Goal: Task Accomplishment & Management: Use online tool/utility

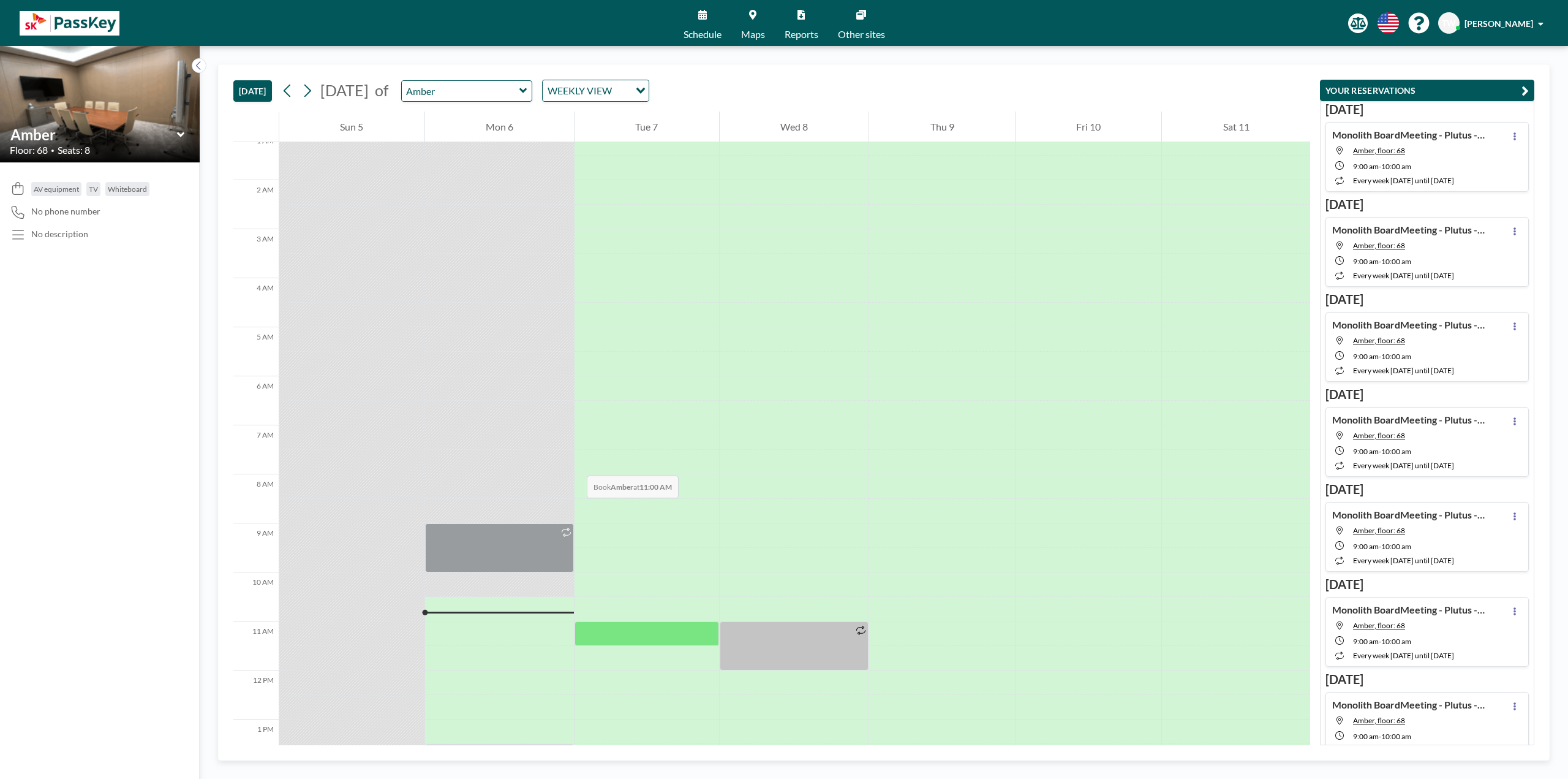
scroll to position [245, 0]
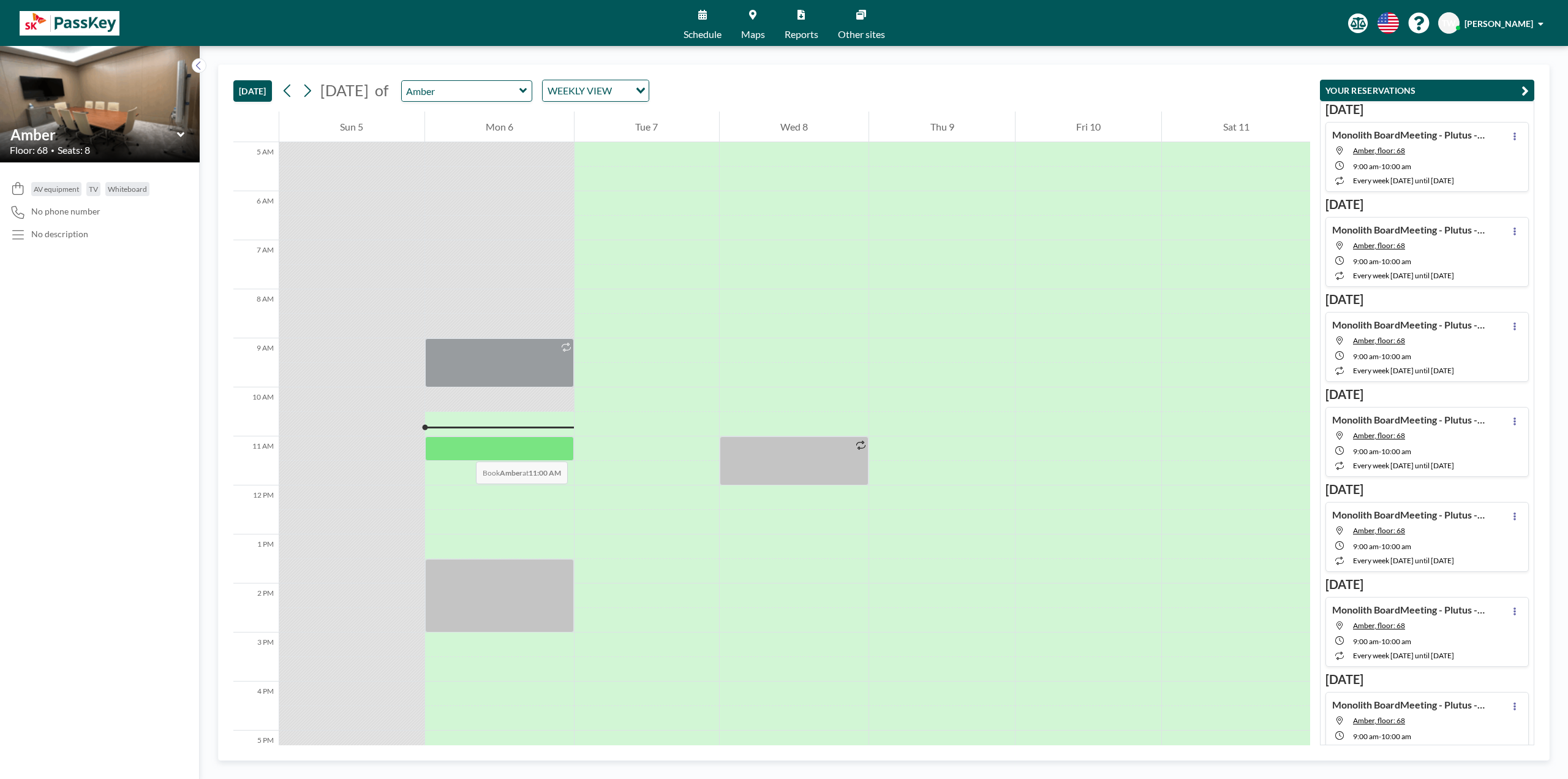
click at [464, 449] on div at bounding box center [500, 448] width 149 height 25
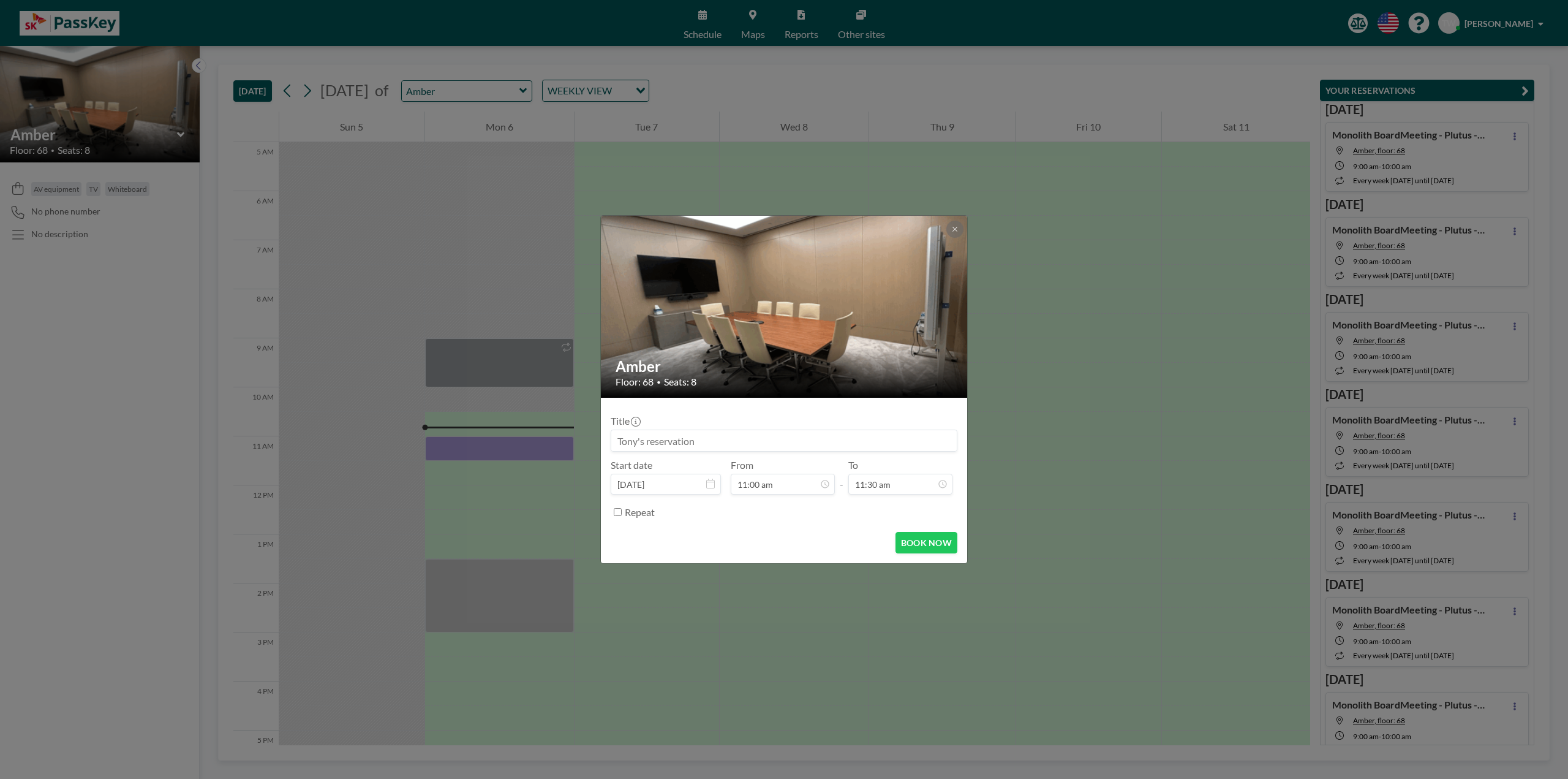
click at [789, 440] on input at bounding box center [784, 440] width 345 height 21
type input "Call w/ Wartsila Management"
click at [926, 533] on button "BOOK NOW" at bounding box center [926, 543] width 62 height 21
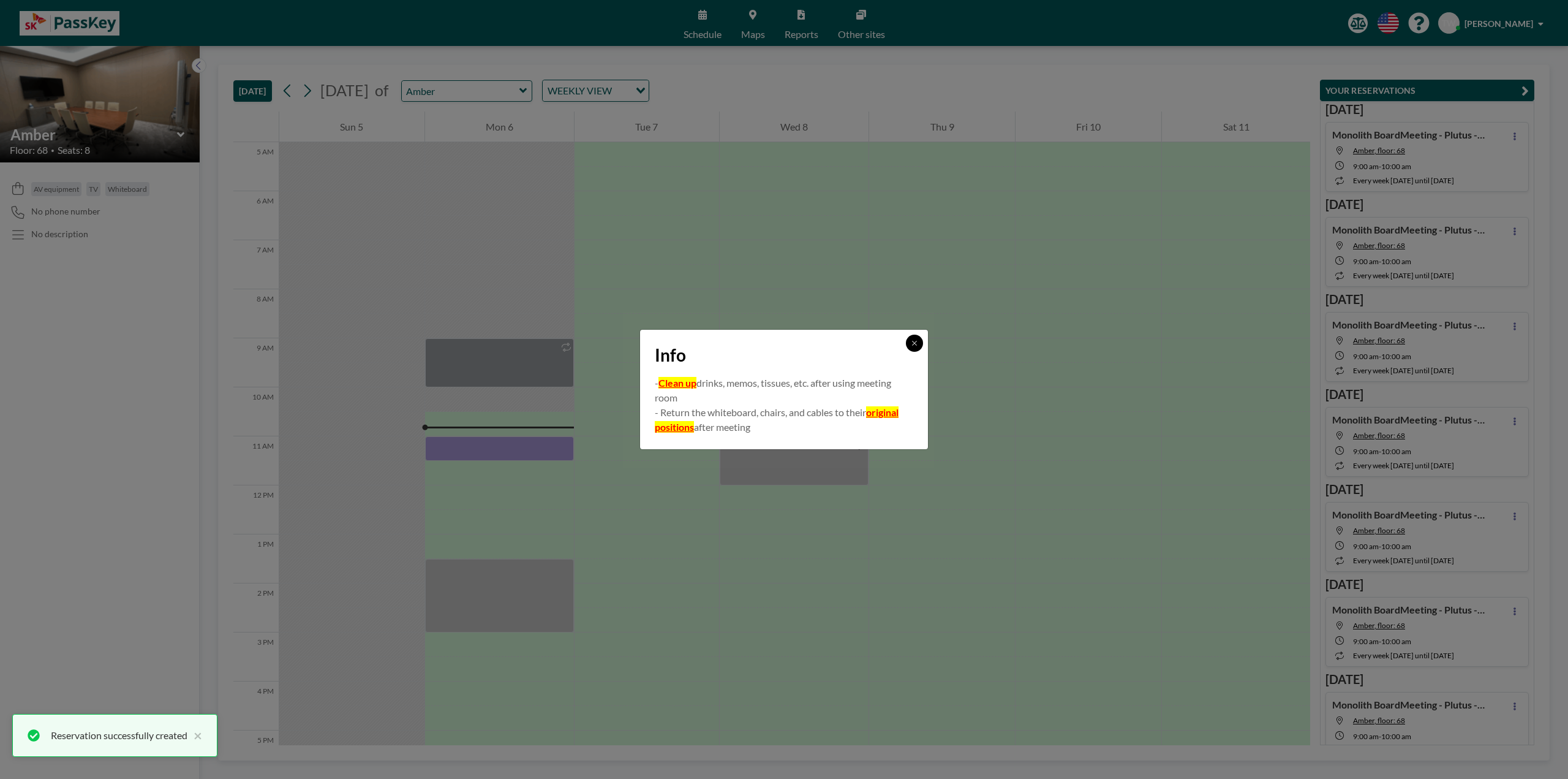
click at [917, 337] on button at bounding box center [914, 343] width 17 height 17
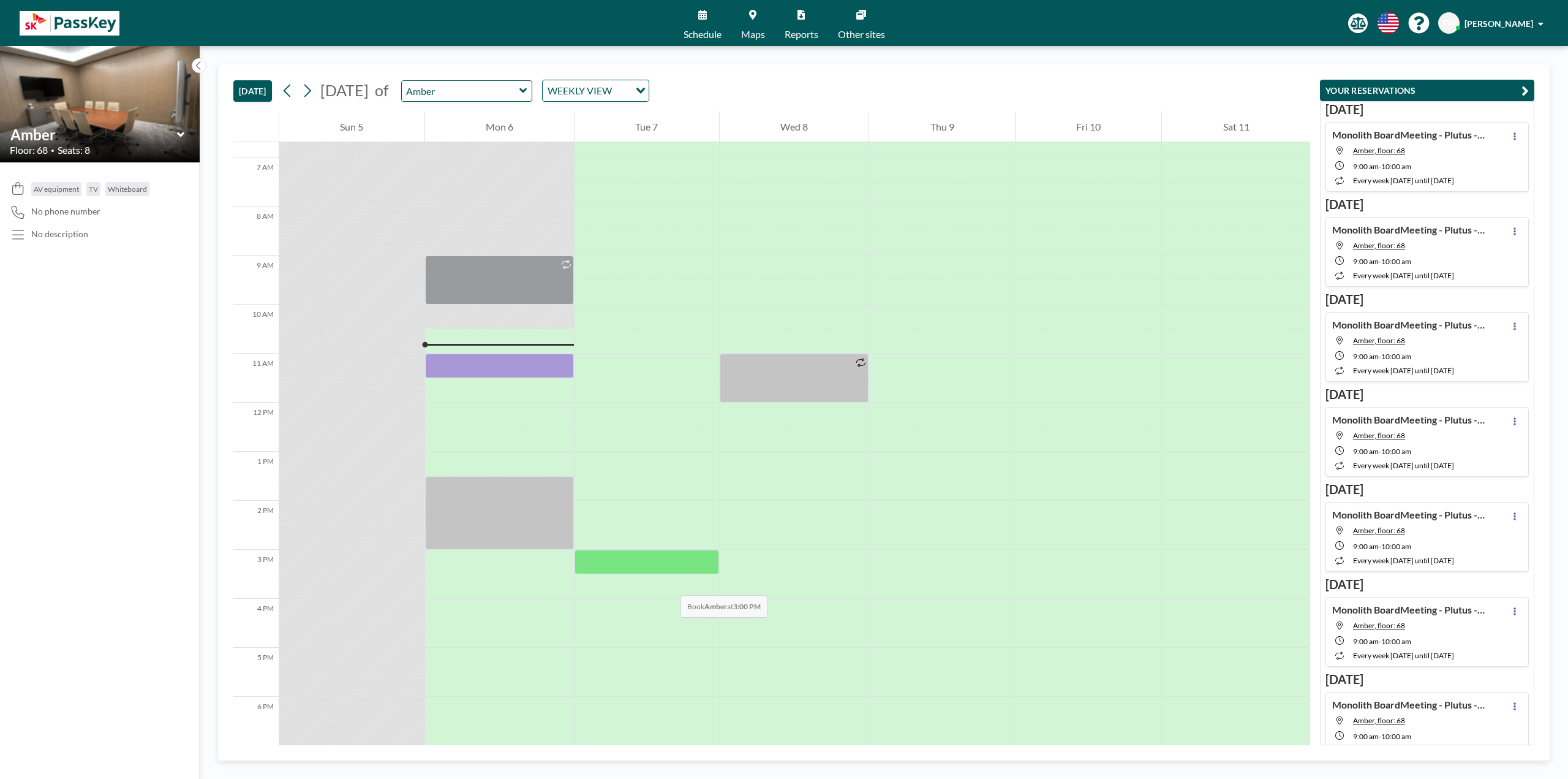
scroll to position [306, 0]
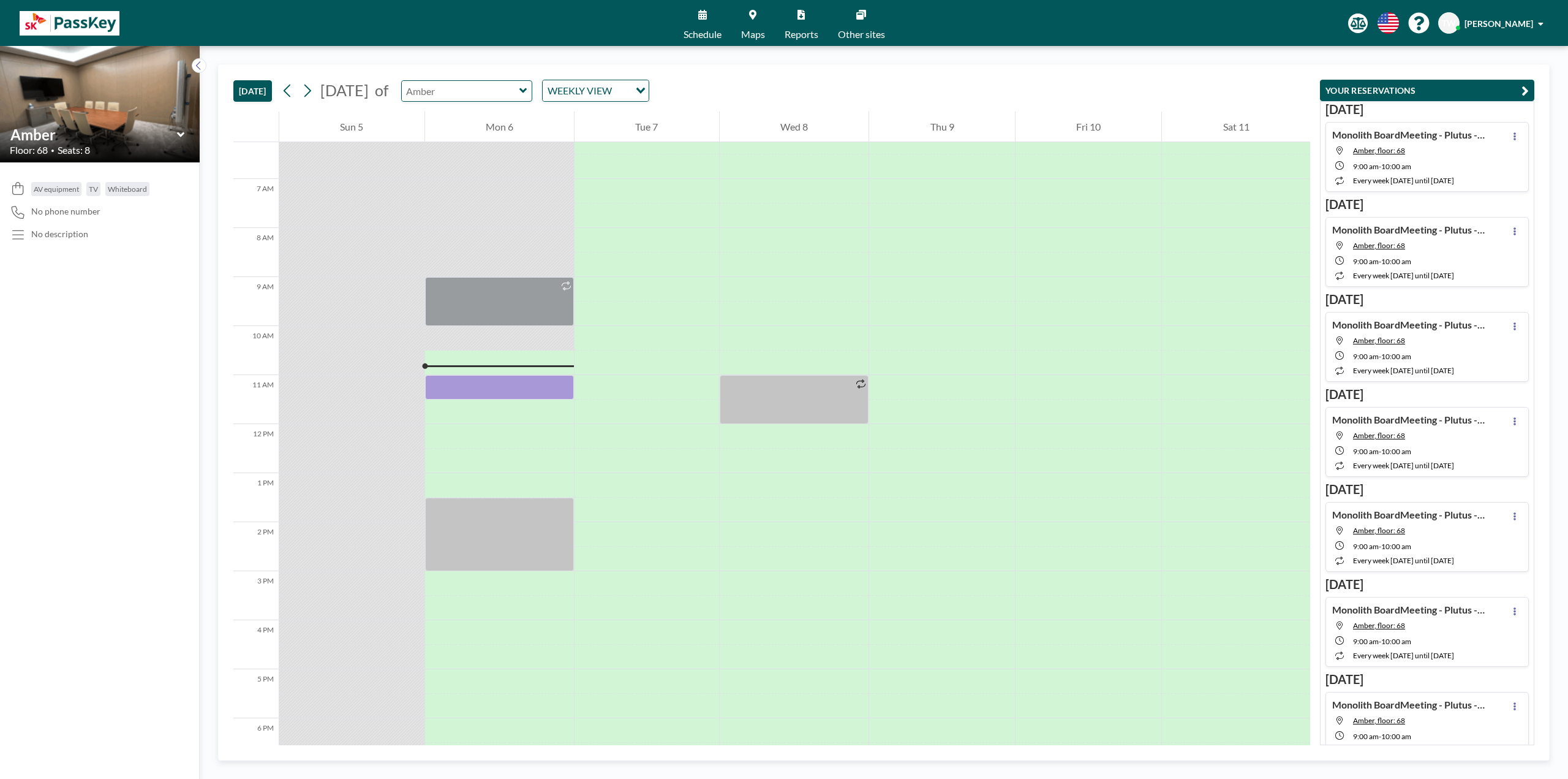
click at [508, 92] on input "text" at bounding box center [460, 91] width 117 height 21
type input "Amber"
click at [743, 32] on span "Maps" at bounding box center [752, 34] width 24 height 10
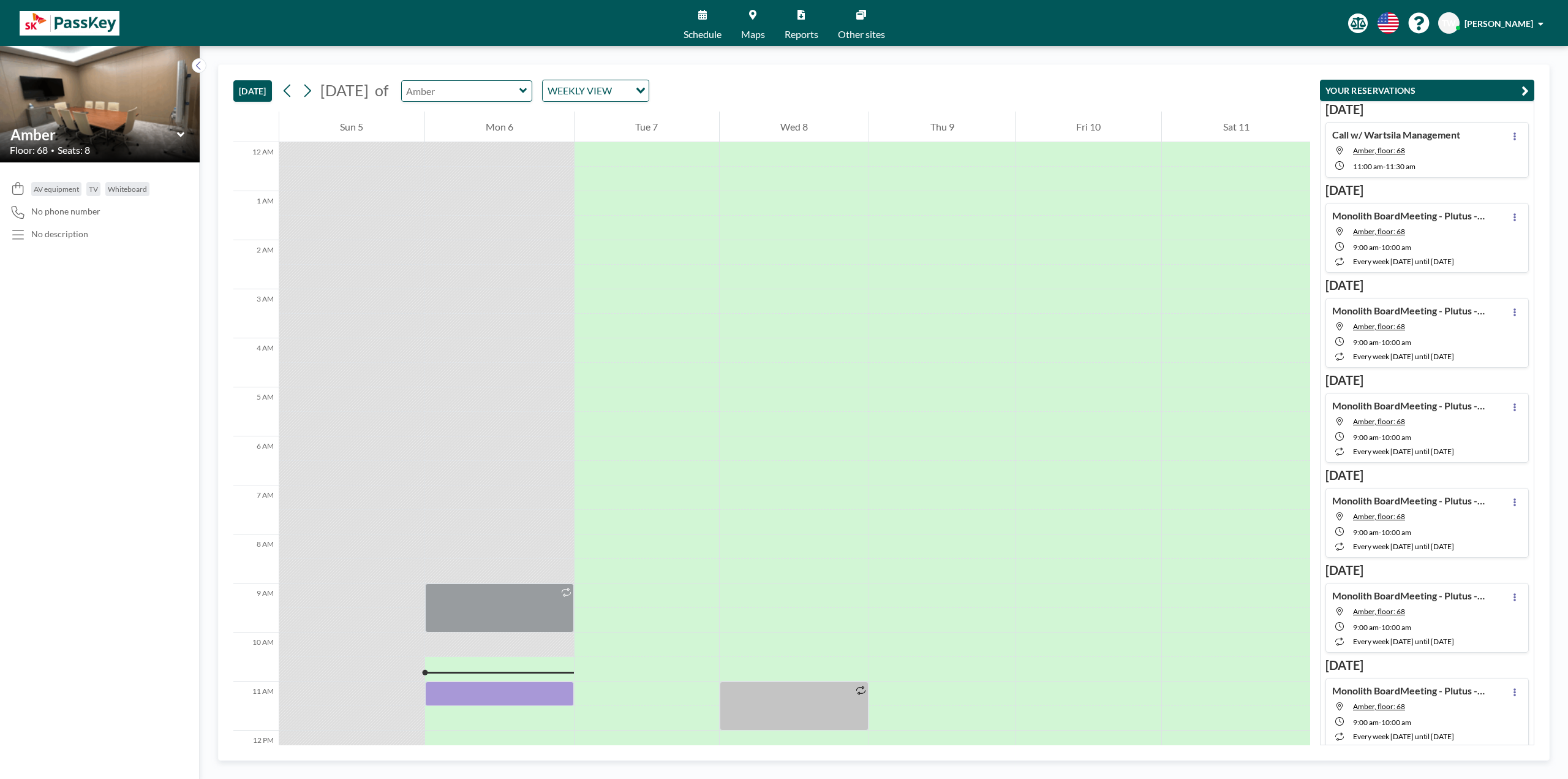
click at [498, 97] on input "text" at bounding box center [460, 91] width 117 height 21
type input "Emerald"
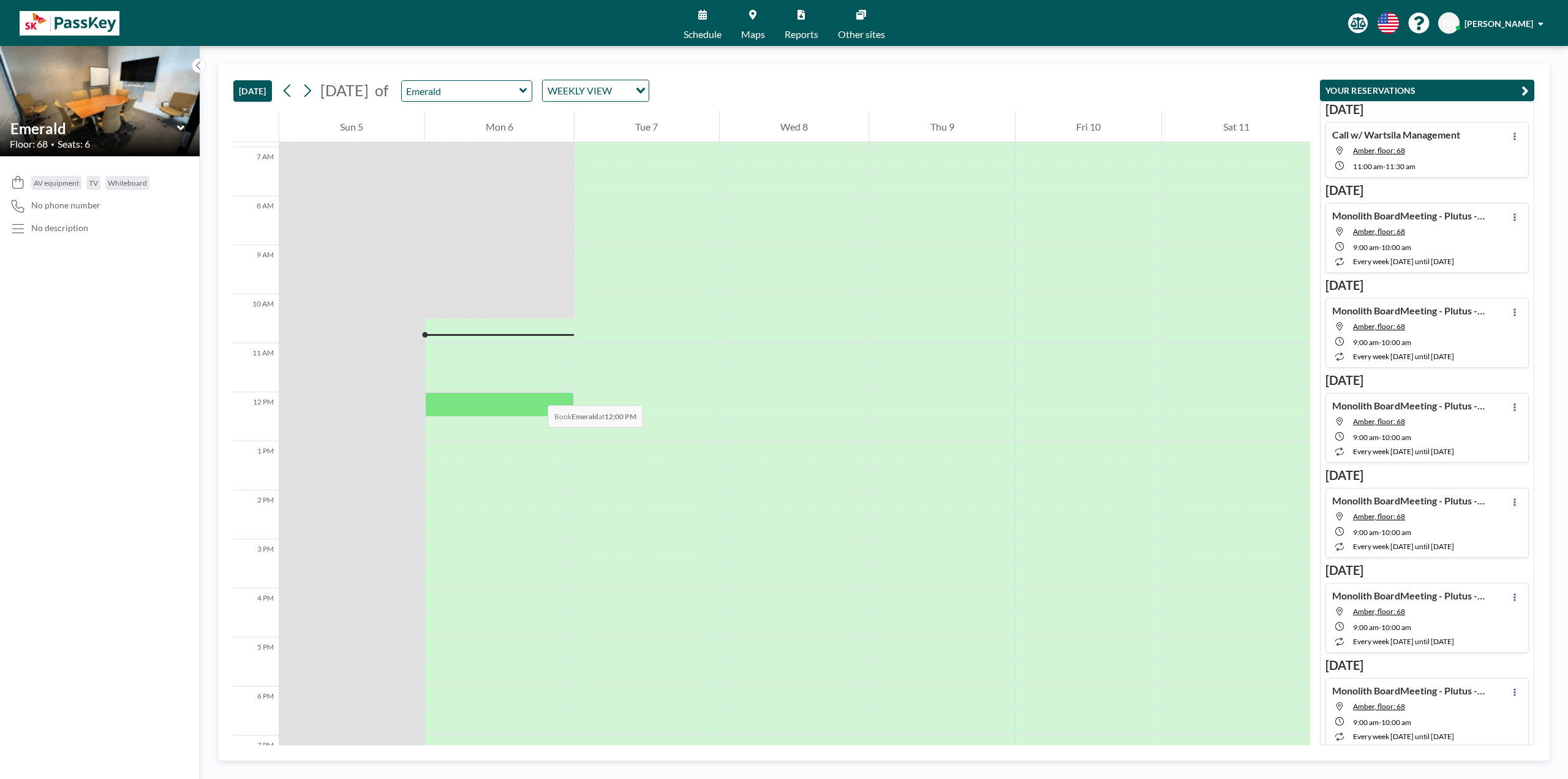
scroll to position [368, 0]
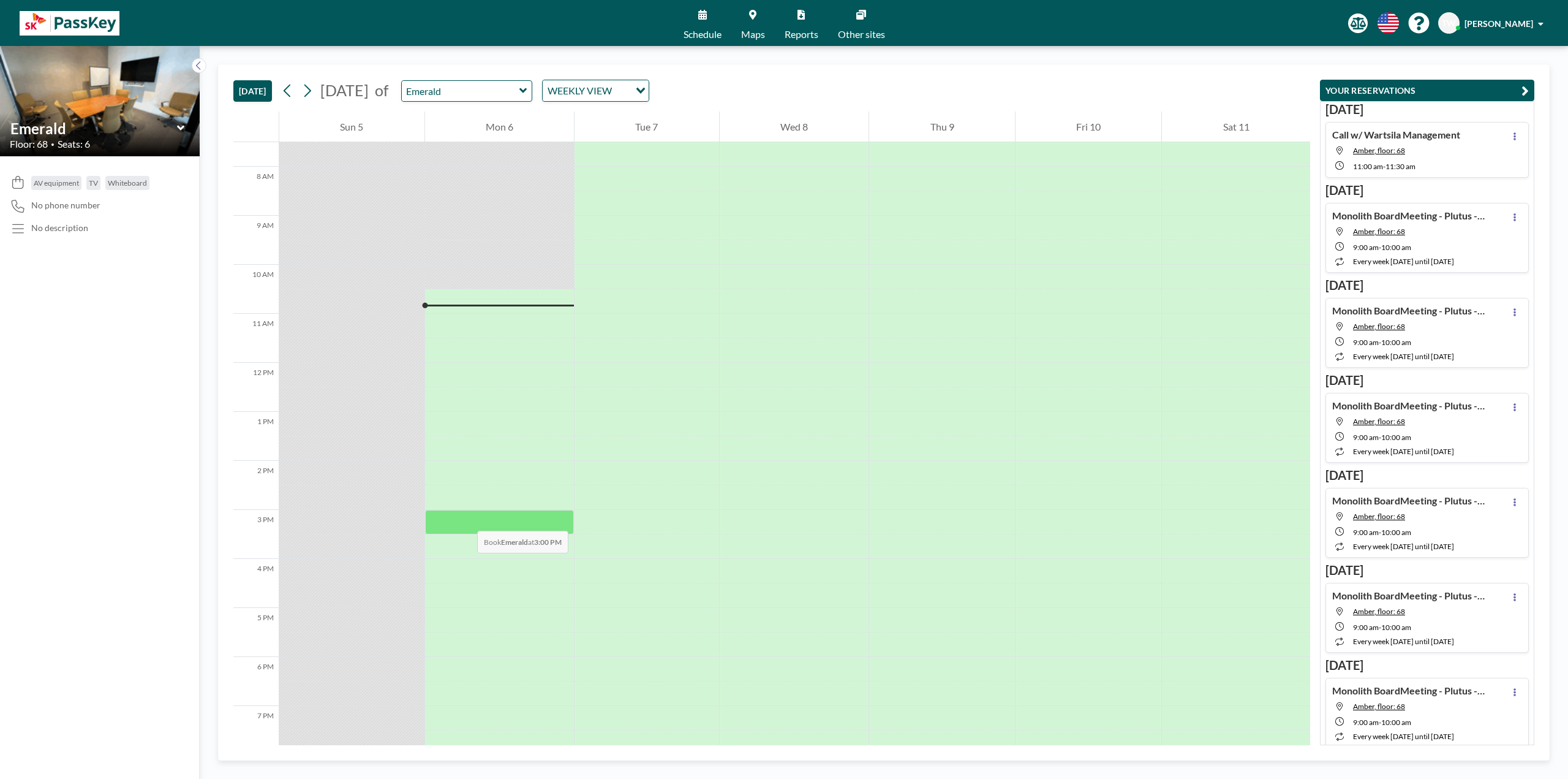
click at [464, 518] on div at bounding box center [500, 522] width 149 height 25
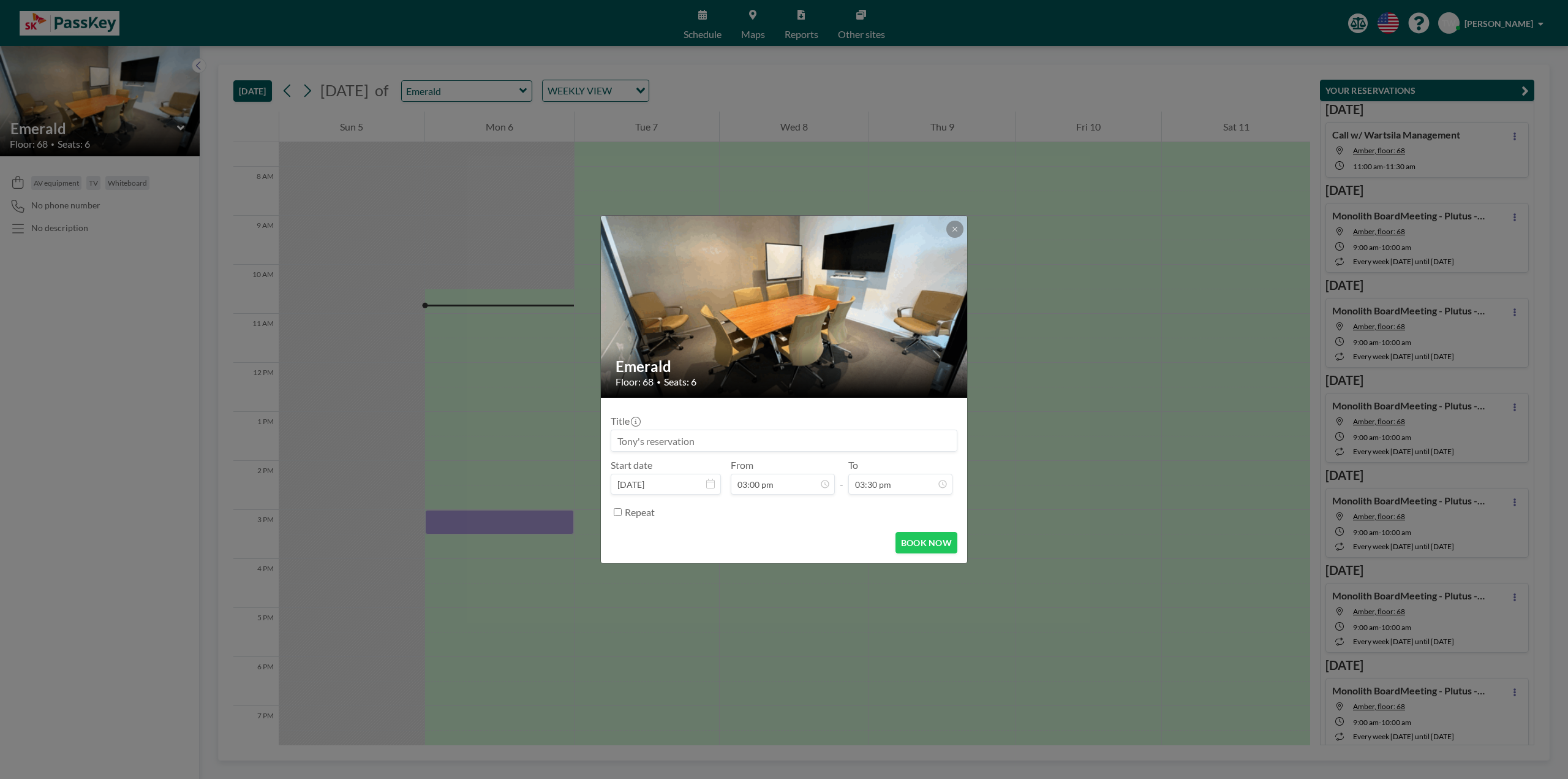
scroll to position [676, 0]
click at [764, 442] on input at bounding box center [784, 440] width 345 height 21
type input "Call w/ Element Resources"
click at [917, 546] on button "BOOK NOW" at bounding box center [926, 543] width 62 height 21
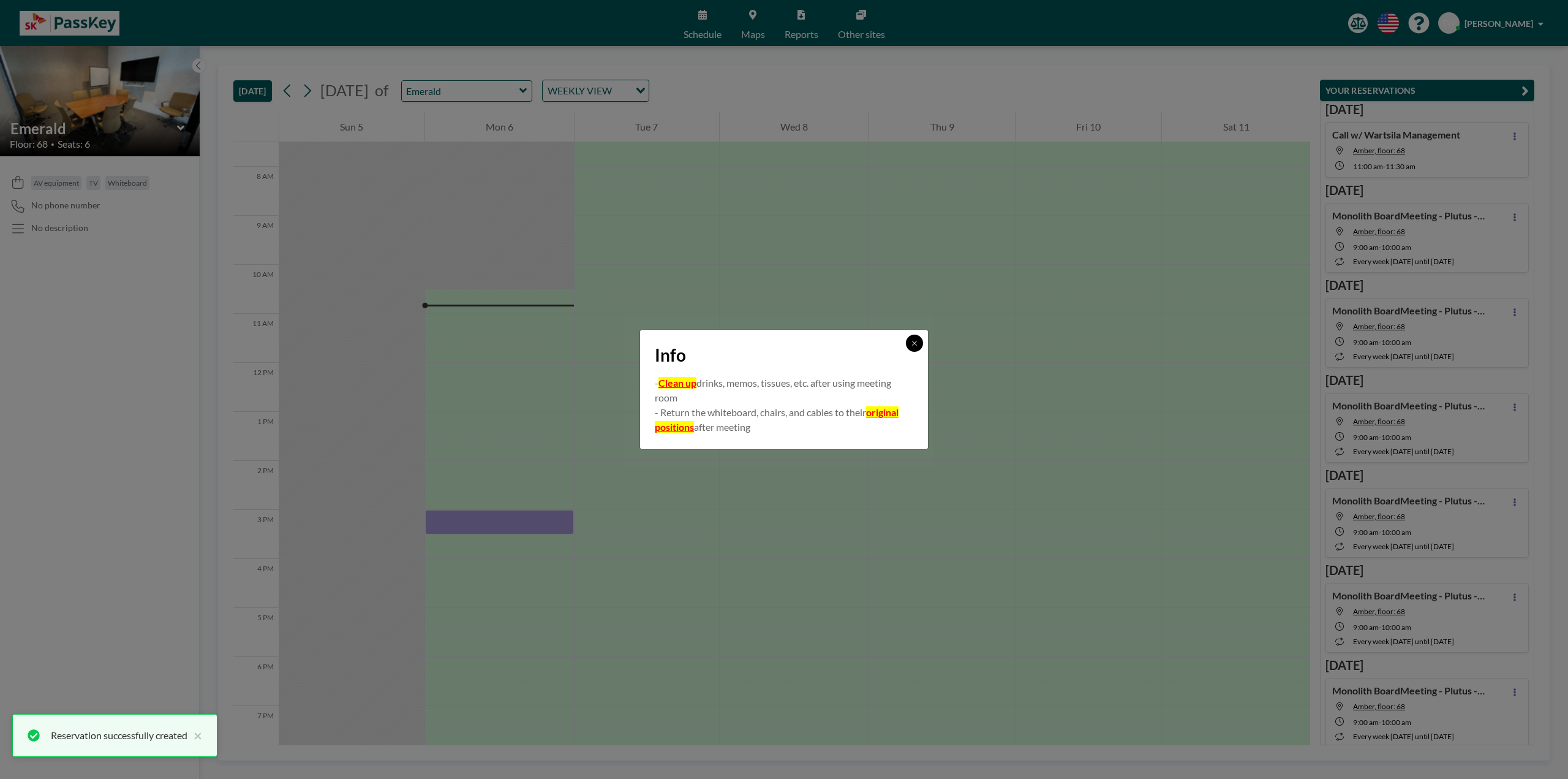
click at [922, 345] on div at bounding box center [914, 343] width 17 height 17
click at [917, 346] on button at bounding box center [914, 343] width 17 height 17
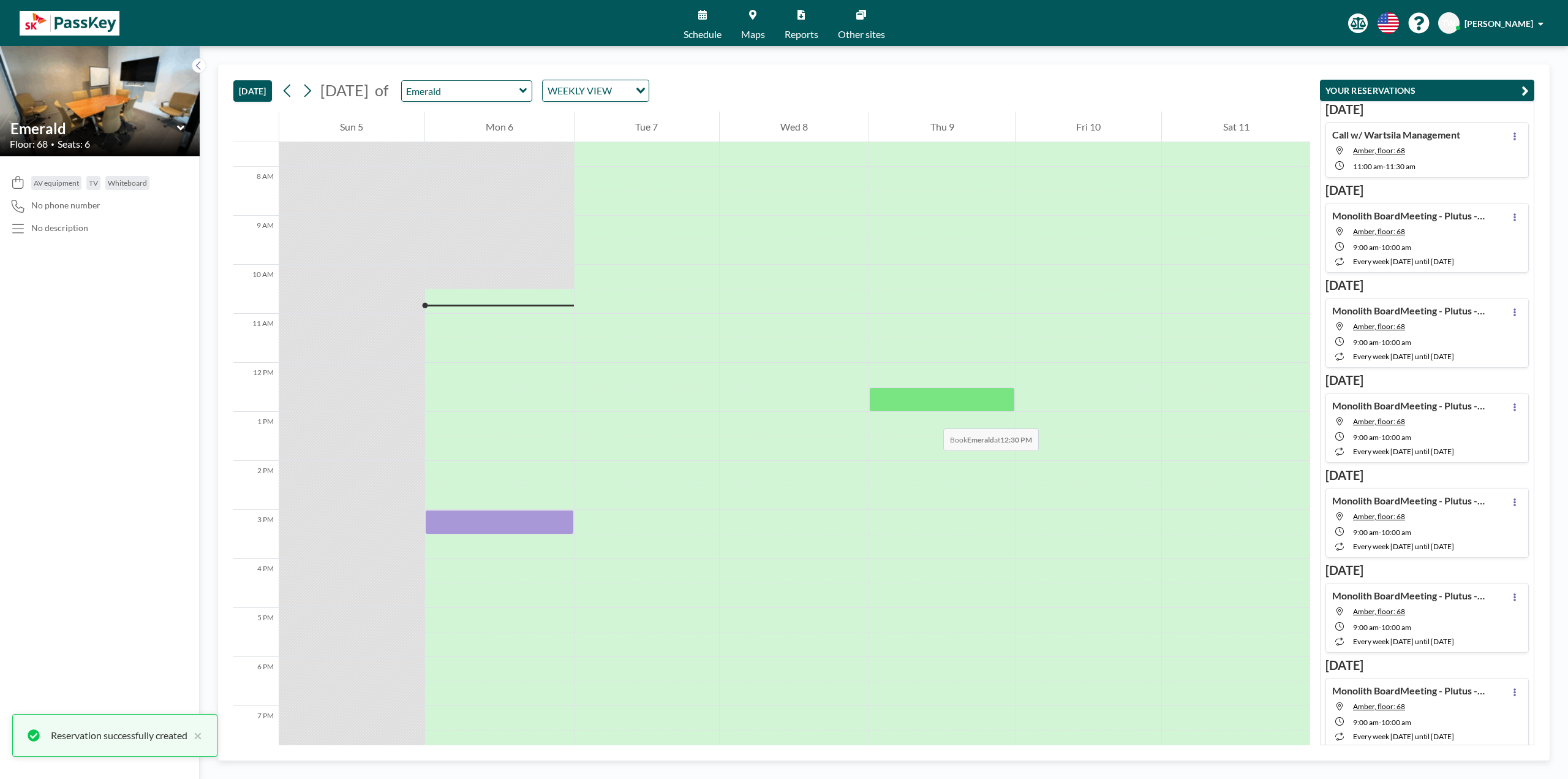
click at [930, 416] on div at bounding box center [942, 424] width 146 height 25
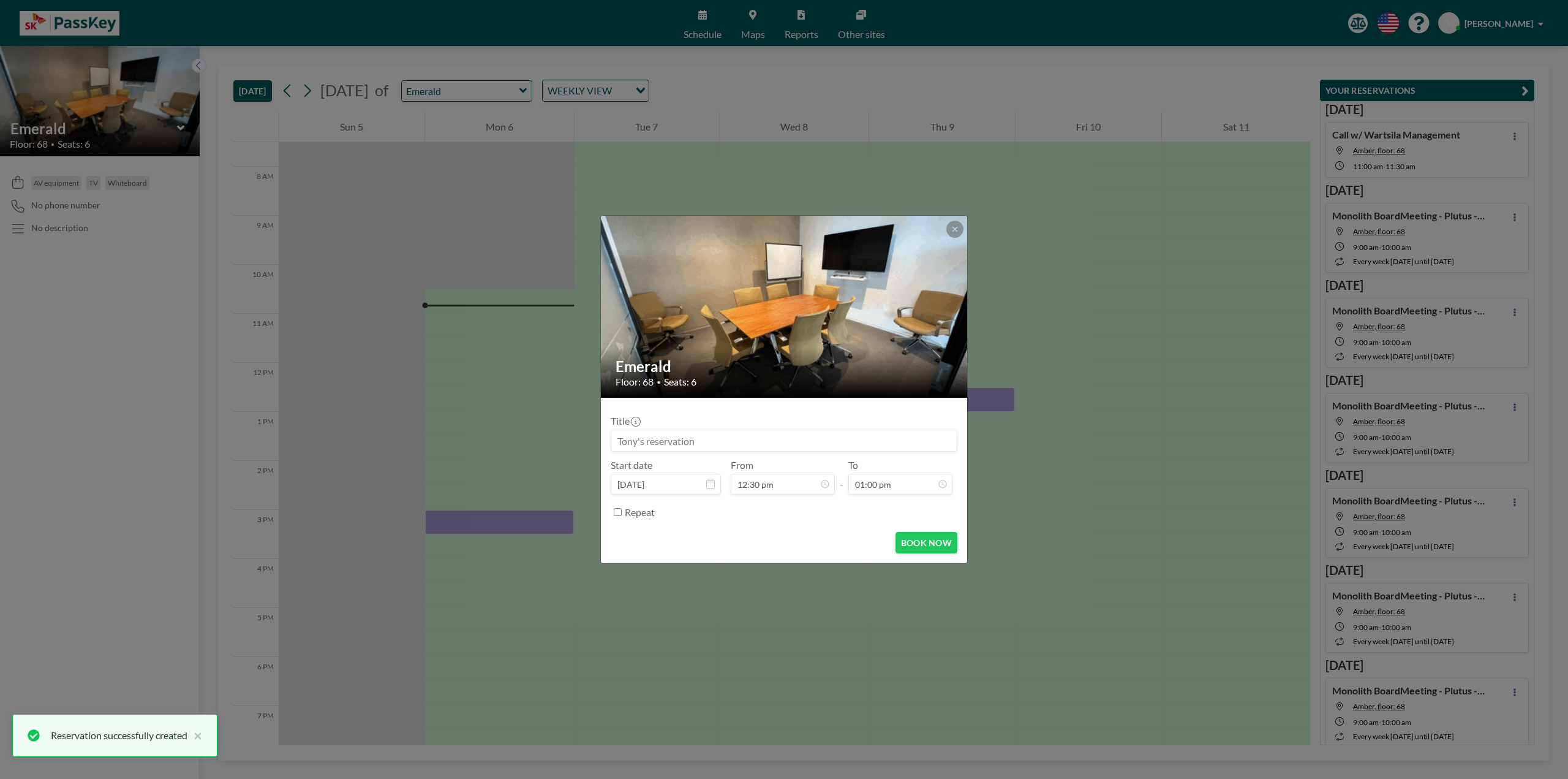
drag, startPoint x: 930, startPoint y: 416, endPoint x: 1034, endPoint y: 358, distance: 119.1
click at [1034, 358] on div "Emerald Floor: 68 • Seats: 6 Title Start date Oct 9, 2025 From 12:30 pm - To 01…" at bounding box center [784, 389] width 1568 height 779
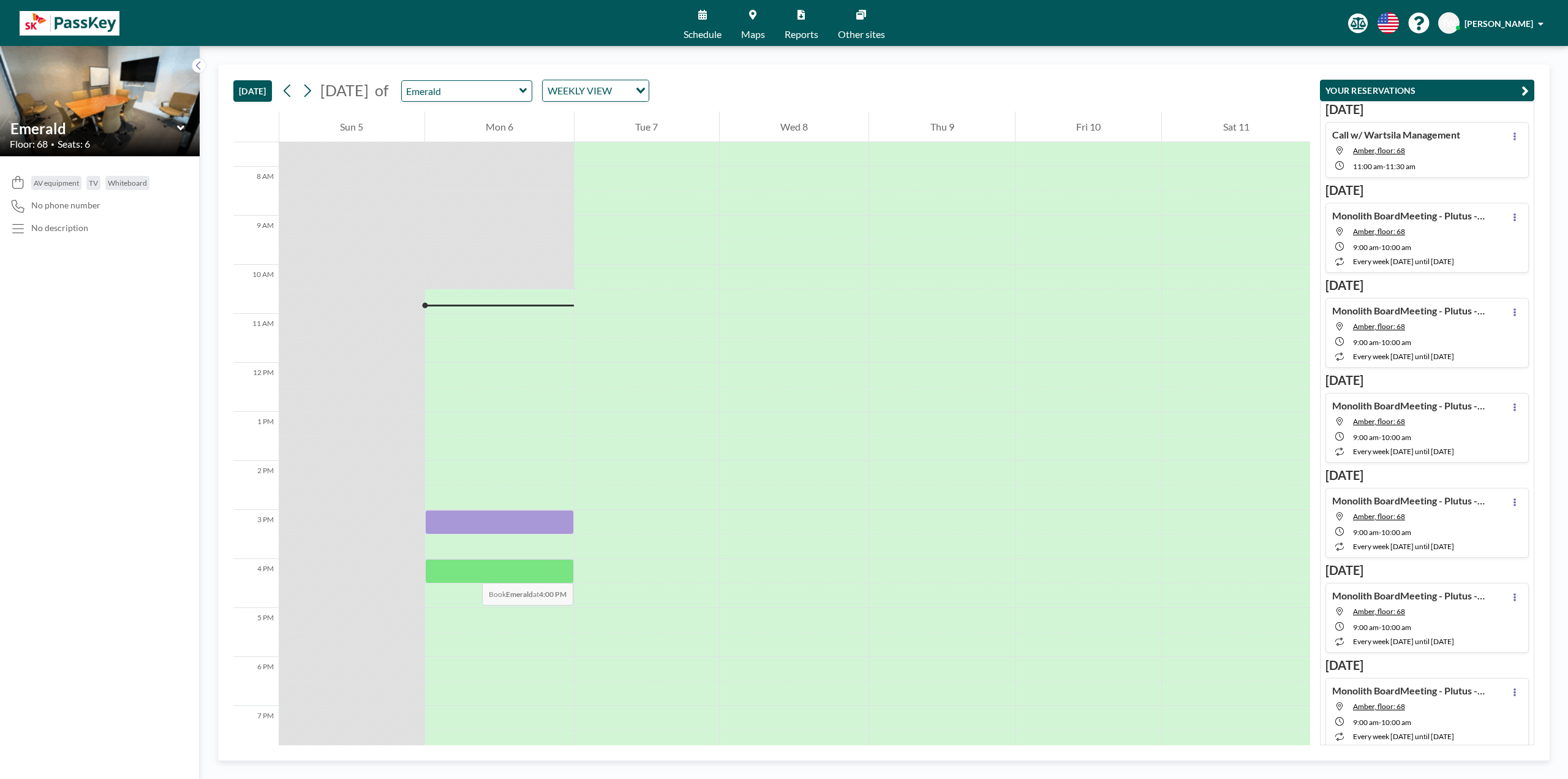
click at [470, 571] on div at bounding box center [500, 571] width 149 height 25
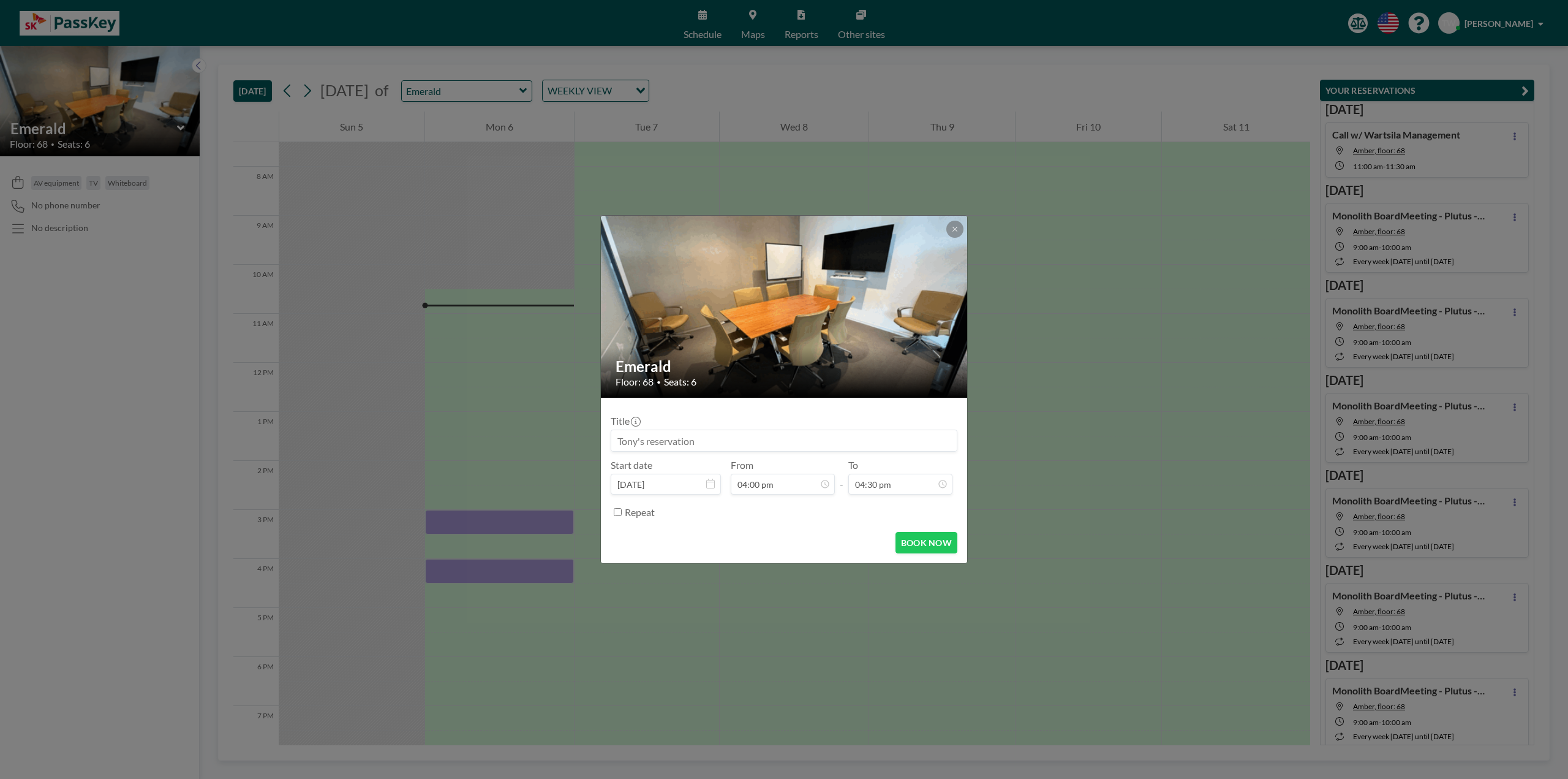
click at [470, 571] on div "Emerald Floor: 68 • Seats: 6 Title Start date Oct 6, 2025 From 04:00 pm - To 04…" at bounding box center [784, 389] width 1568 height 779
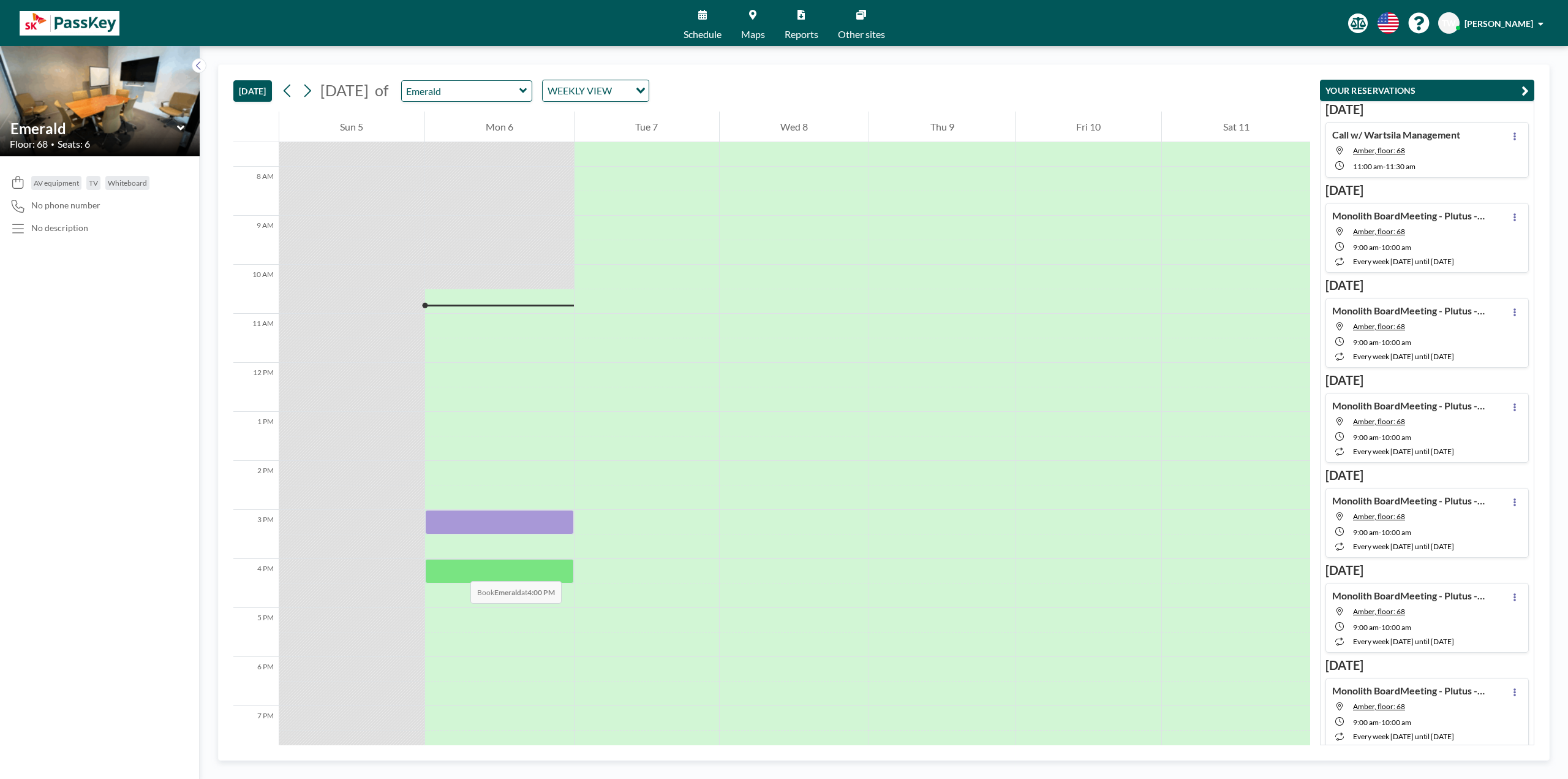
click at [459, 569] on div at bounding box center [500, 571] width 149 height 25
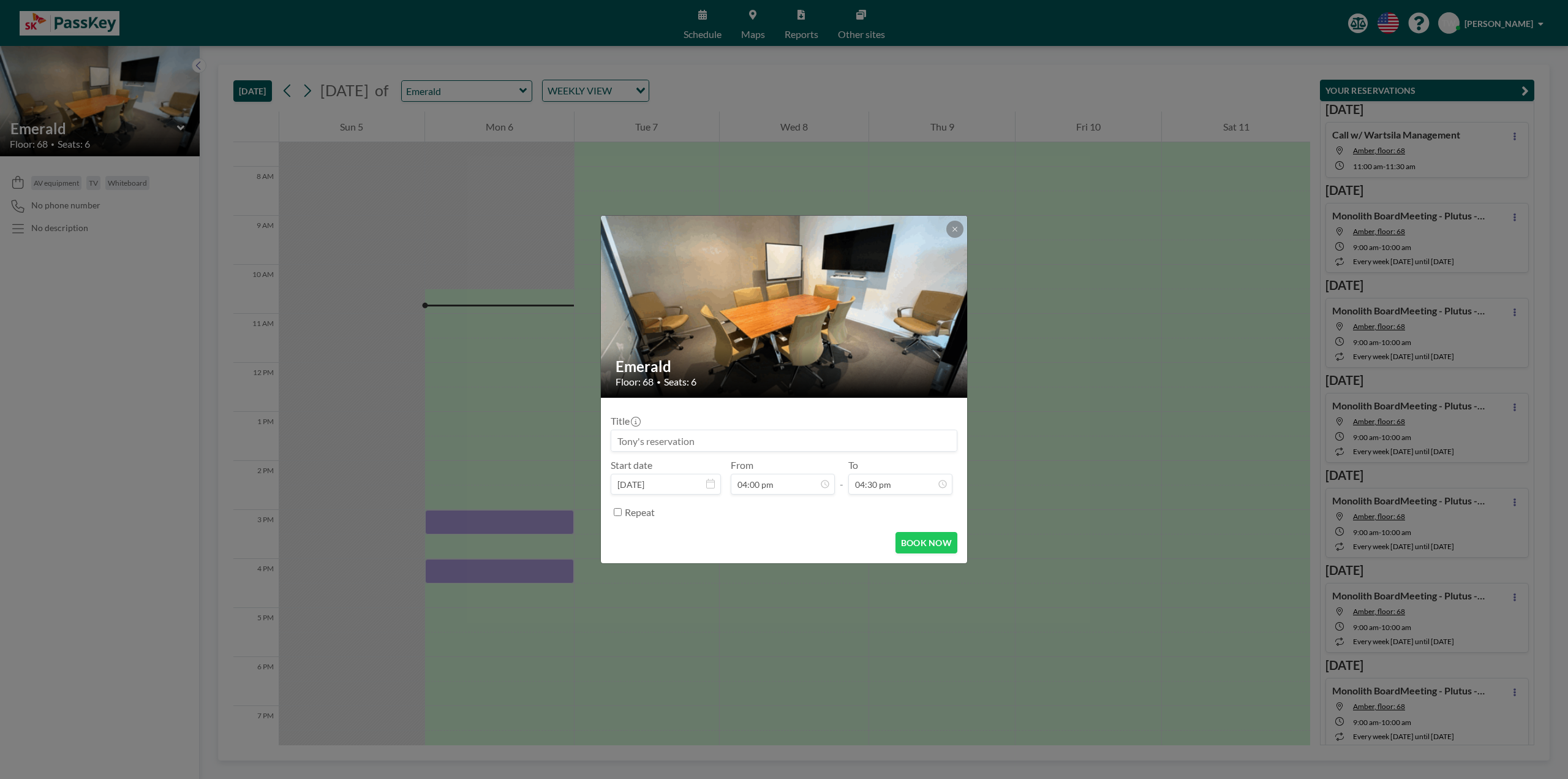
click at [873, 436] on input at bounding box center [784, 440] width 345 height 21
click at [662, 435] on input "Call w/ Kiewet Engineering" at bounding box center [784, 440] width 345 height 21
click at [683, 479] on div "Kiewit" at bounding box center [737, 479] width 162 height 11
type input "Call w/ Kiewit Engineering"
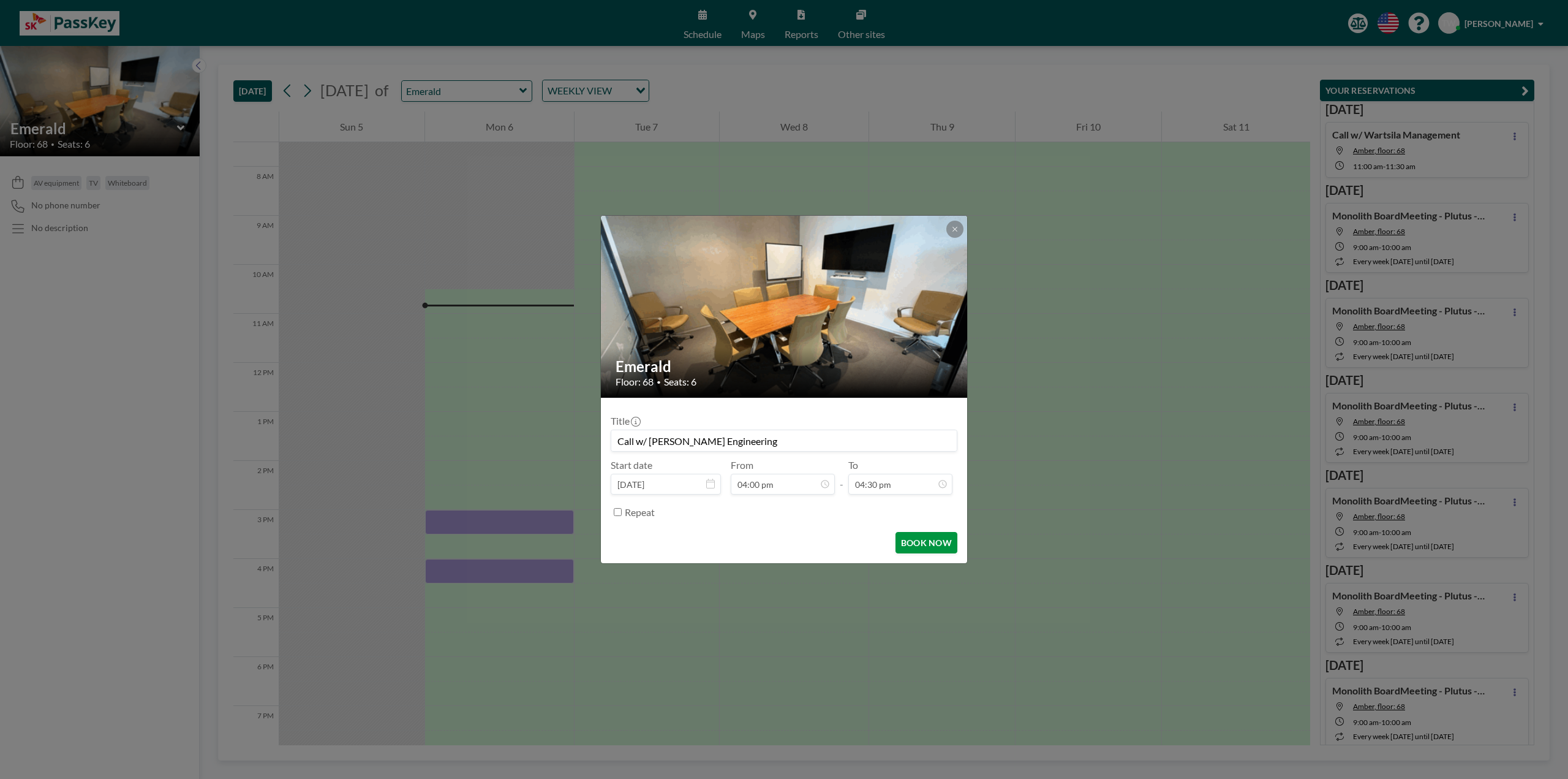
click at [935, 548] on button "BOOK NOW" at bounding box center [926, 543] width 62 height 21
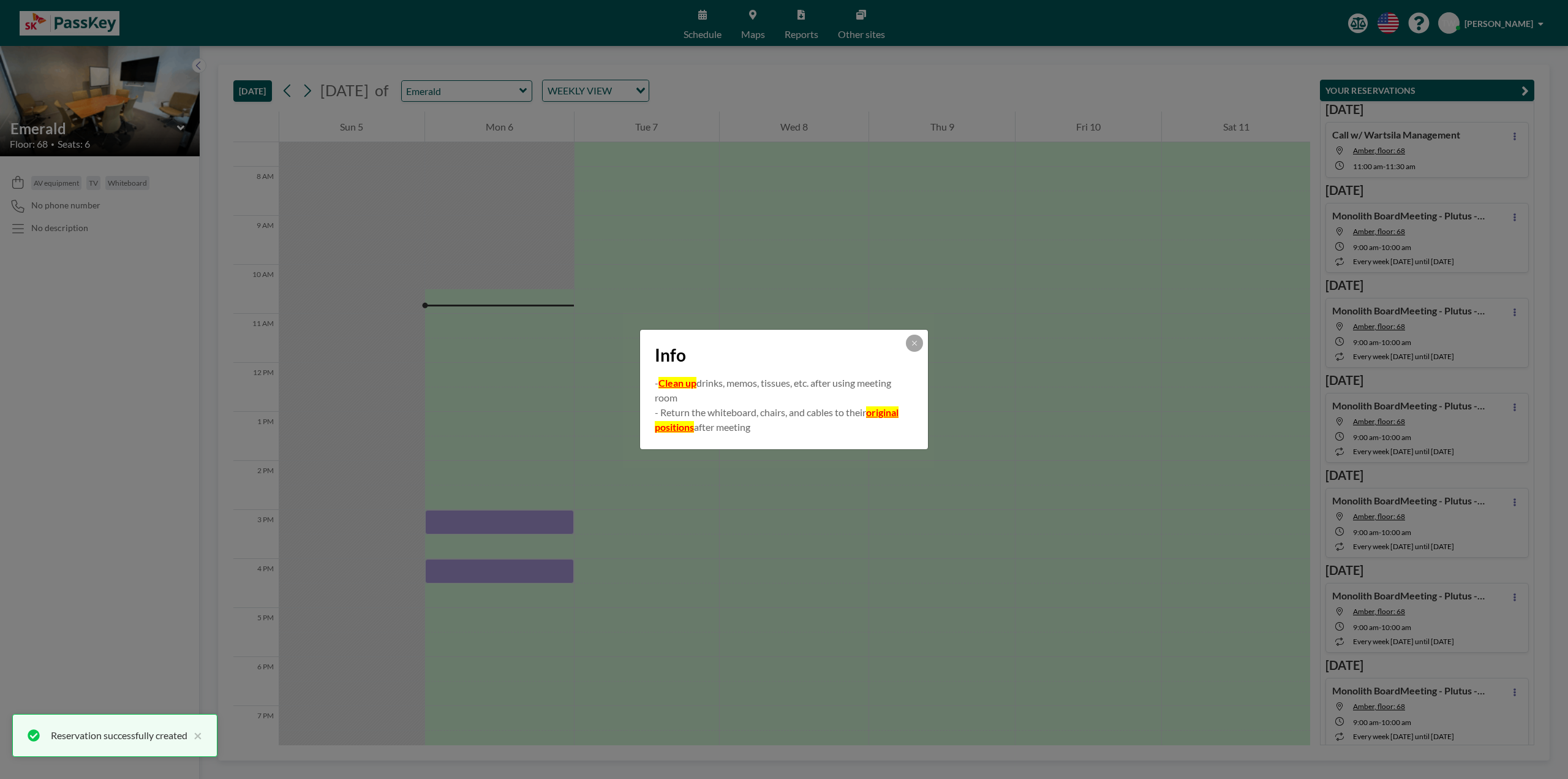
click at [659, 617] on div "Info - Clean up drinks, memos, tissues, etc. after using meeting room - Return …" at bounding box center [784, 389] width 1568 height 779
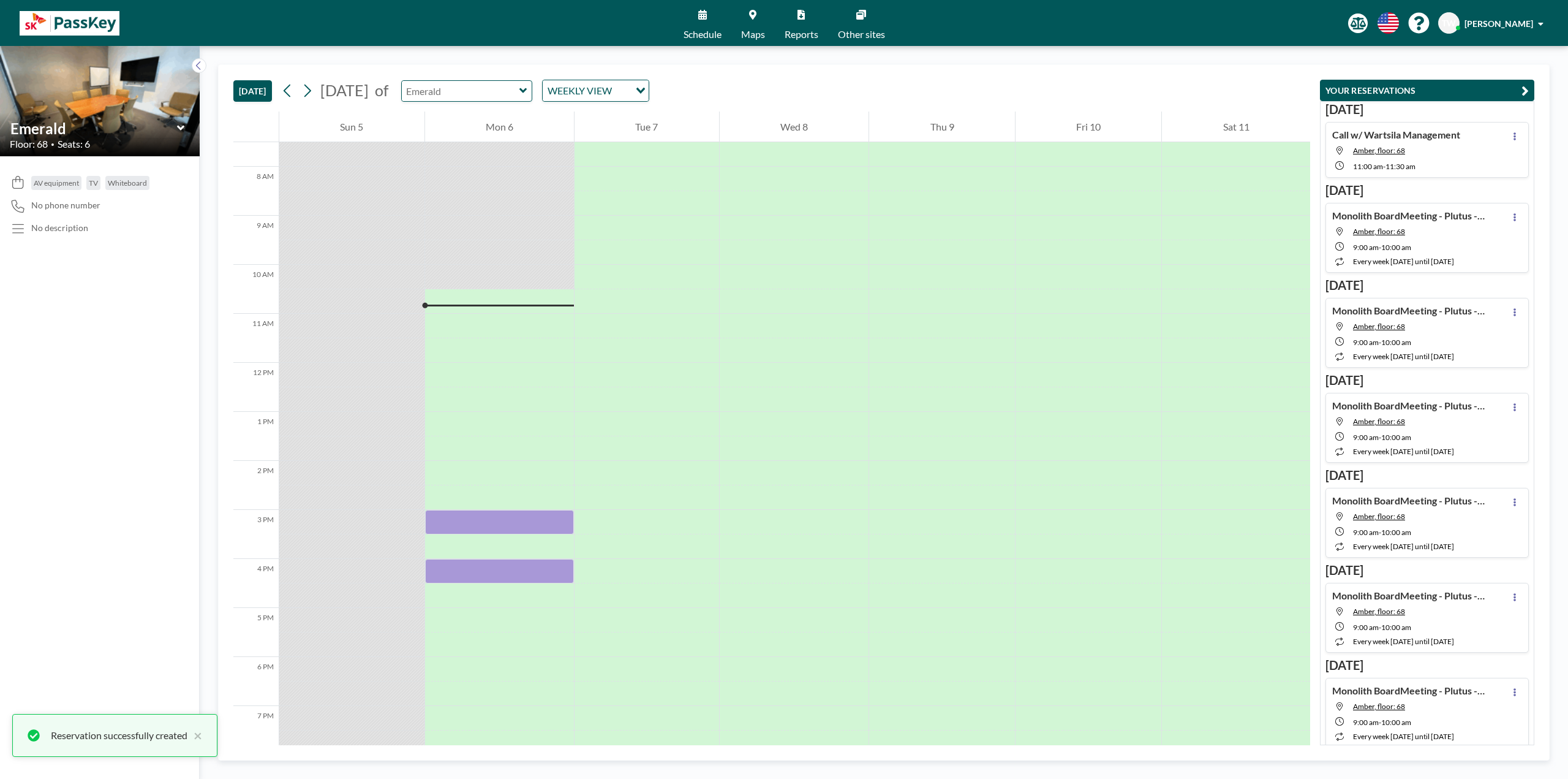
click at [502, 98] on input "text" at bounding box center [460, 91] width 117 height 21
type input "Amber"
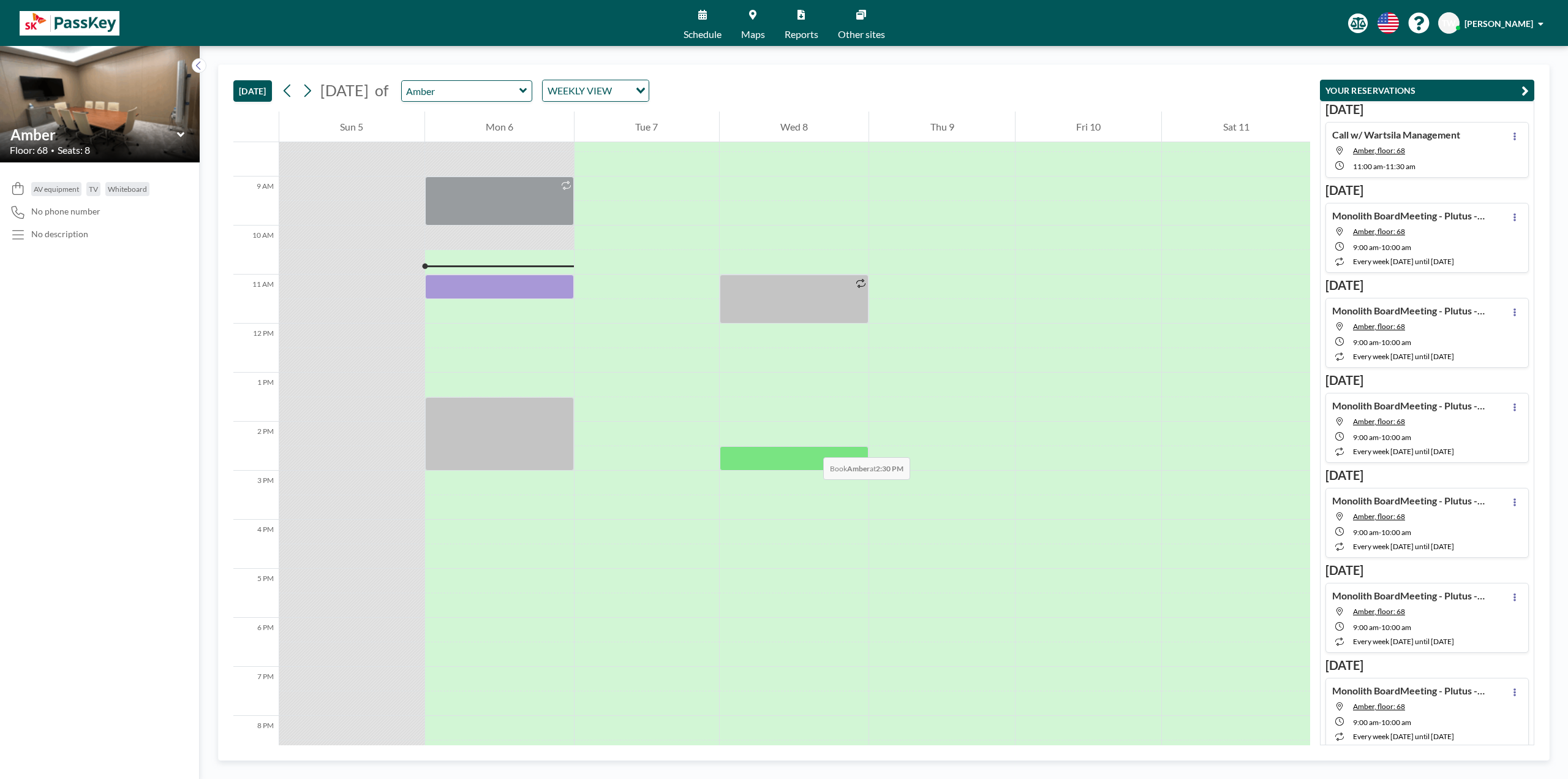
scroll to position [368, 0]
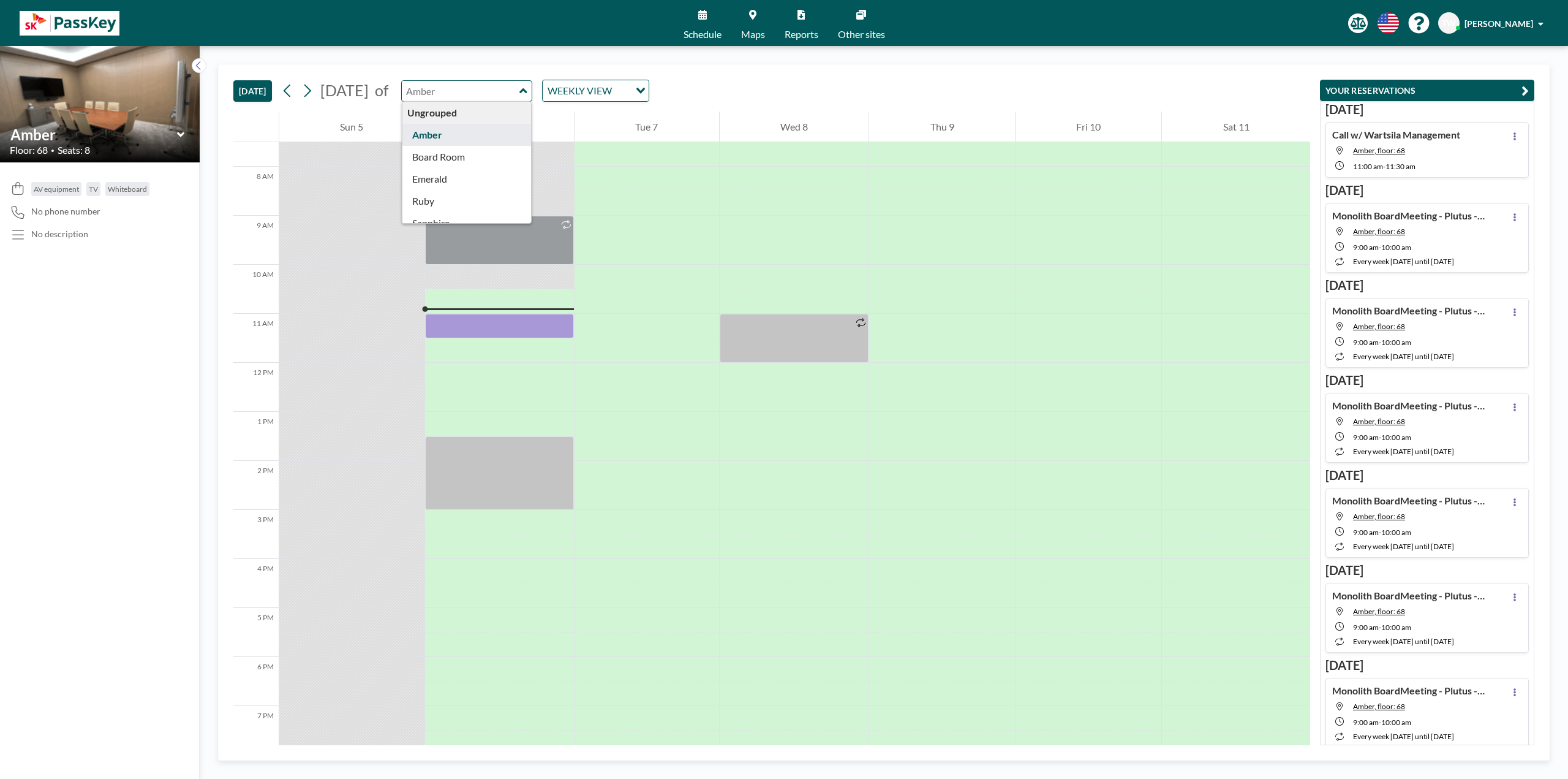
click at [519, 88] on input "text" at bounding box center [460, 91] width 117 height 21
type input "Board Room"
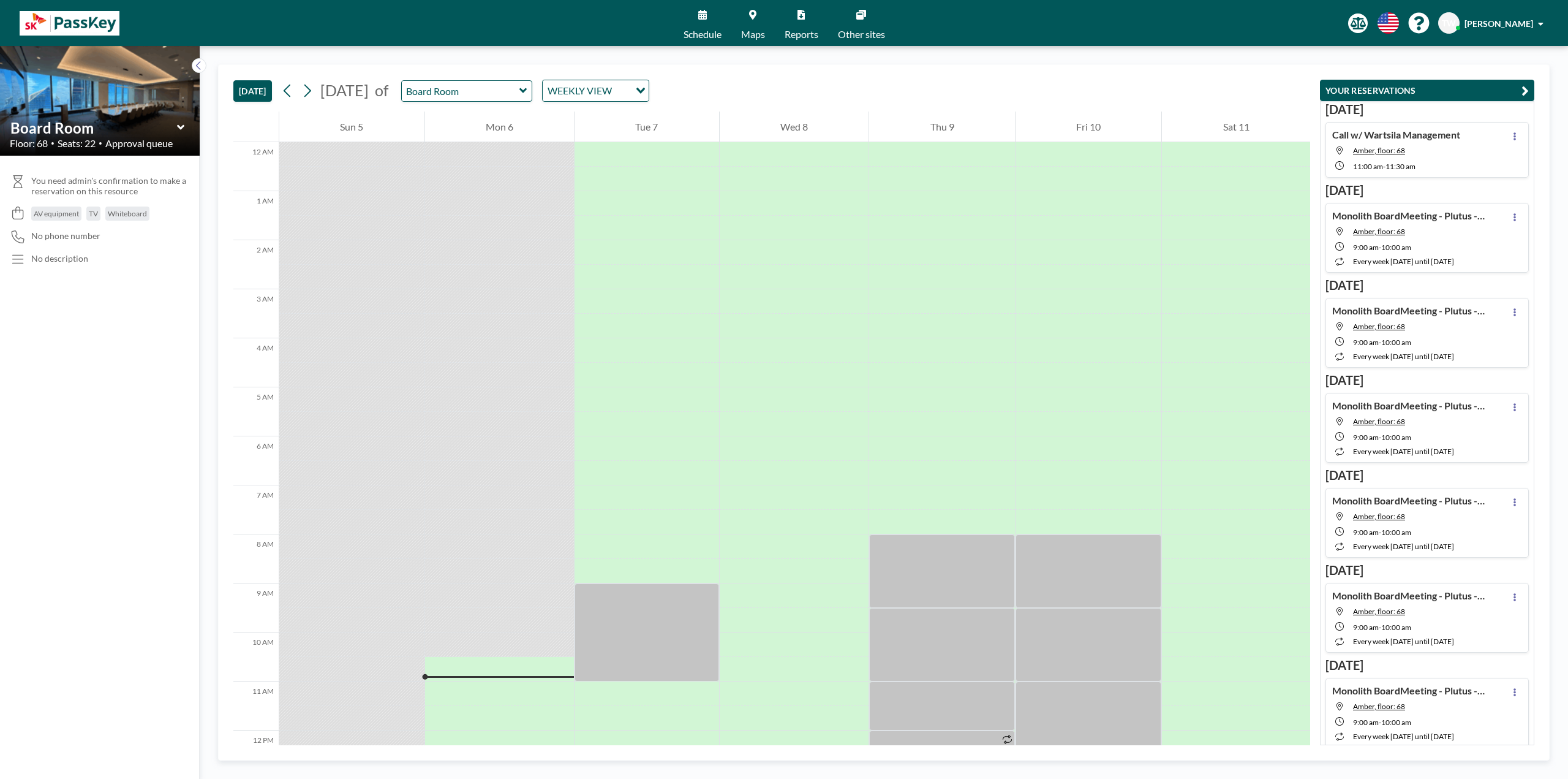
click at [751, 18] on icon at bounding box center [752, 15] width 7 height 10
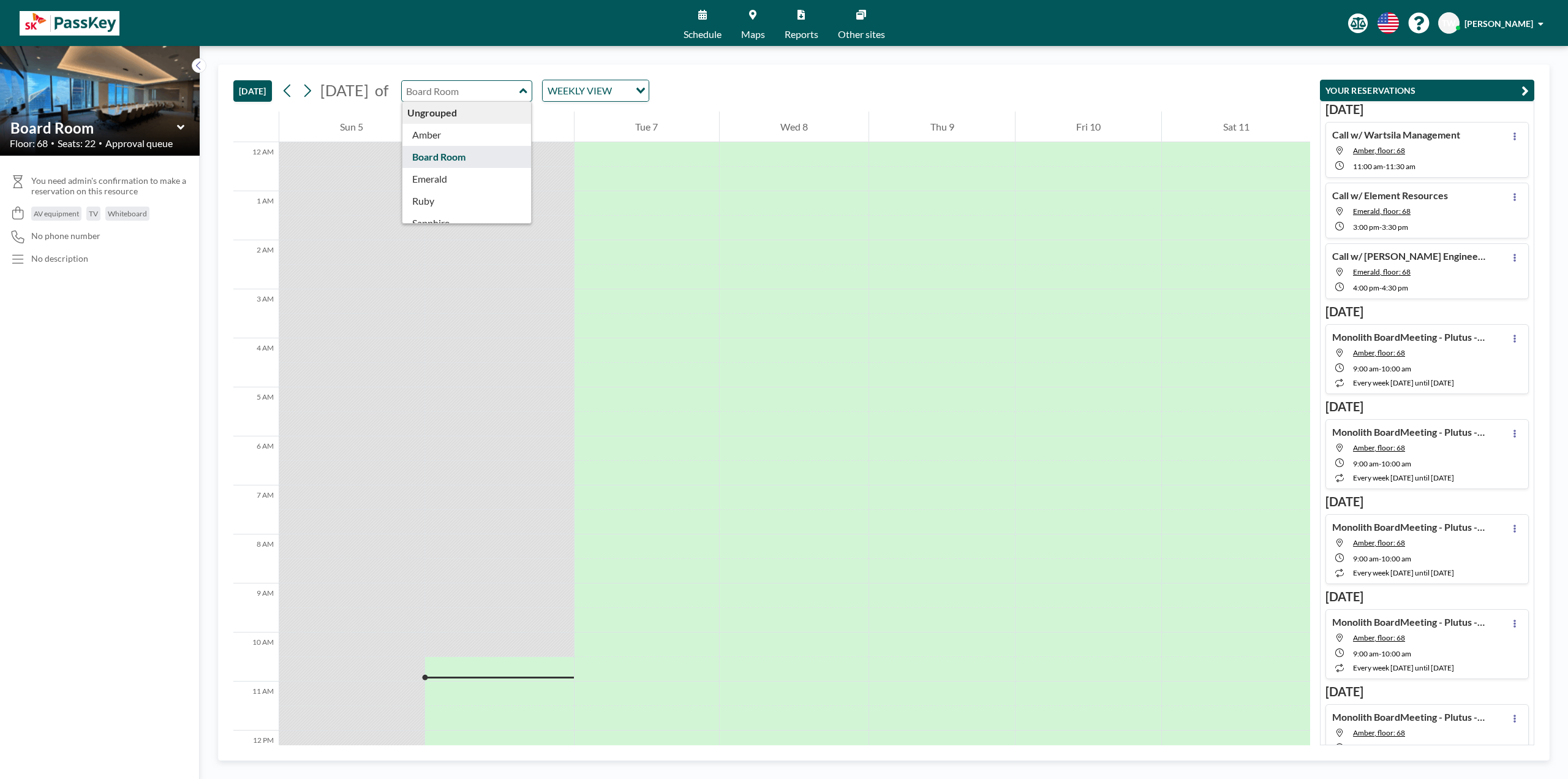
click at [519, 91] on input "text" at bounding box center [460, 91] width 117 height 21
type input "Board Room"
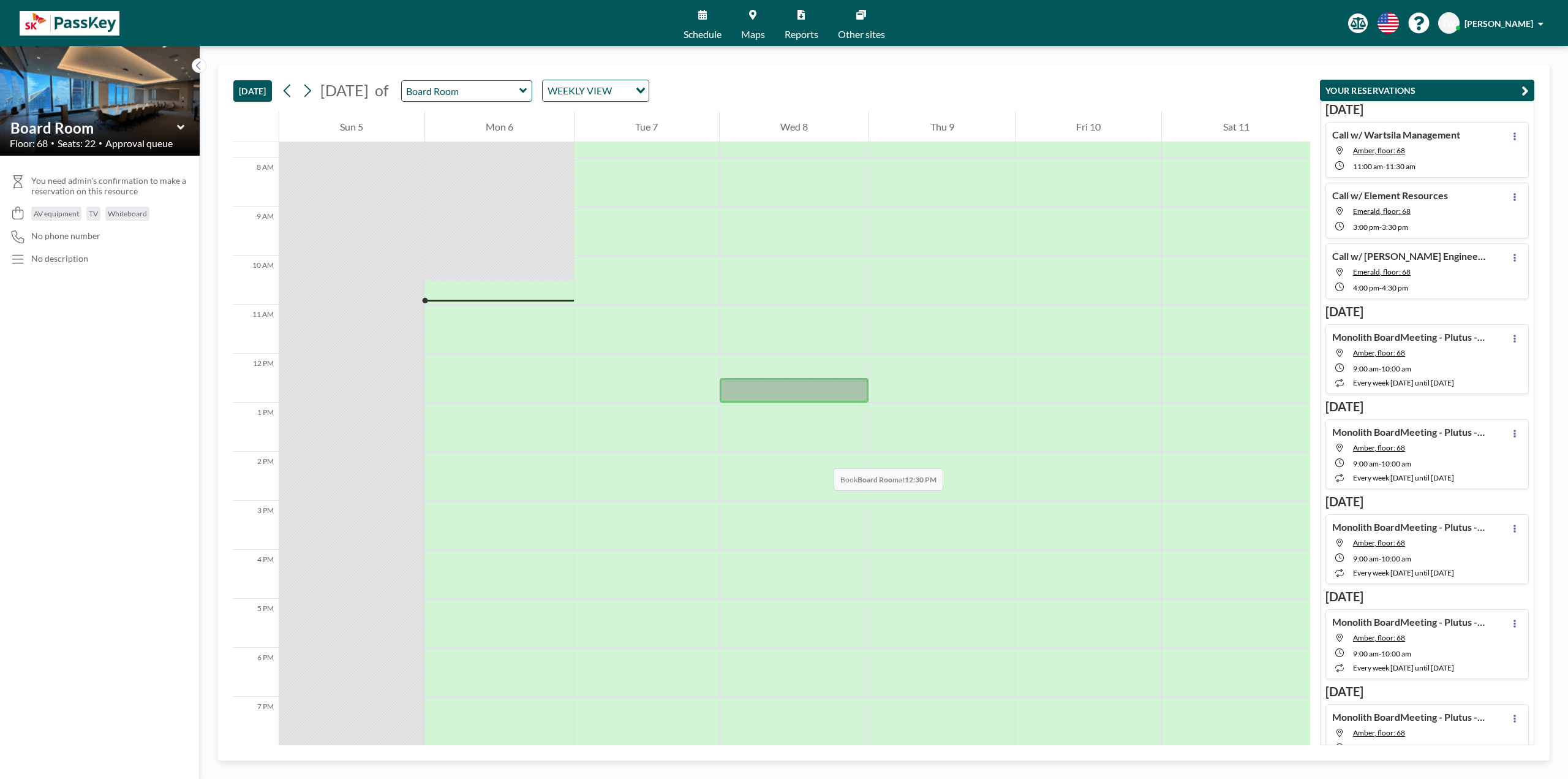
scroll to position [428, 0]
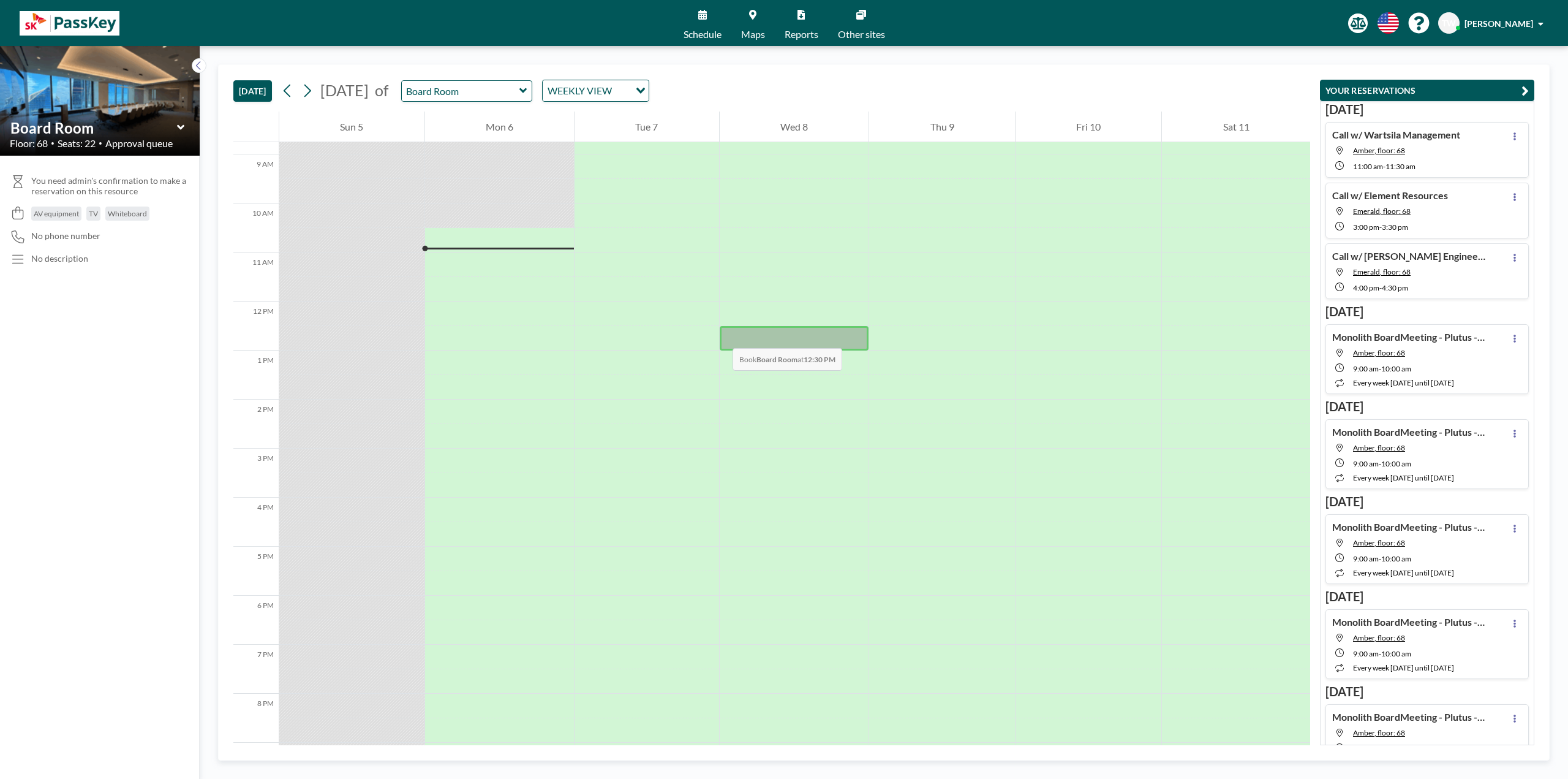
click at [720, 336] on div at bounding box center [794, 338] width 149 height 25
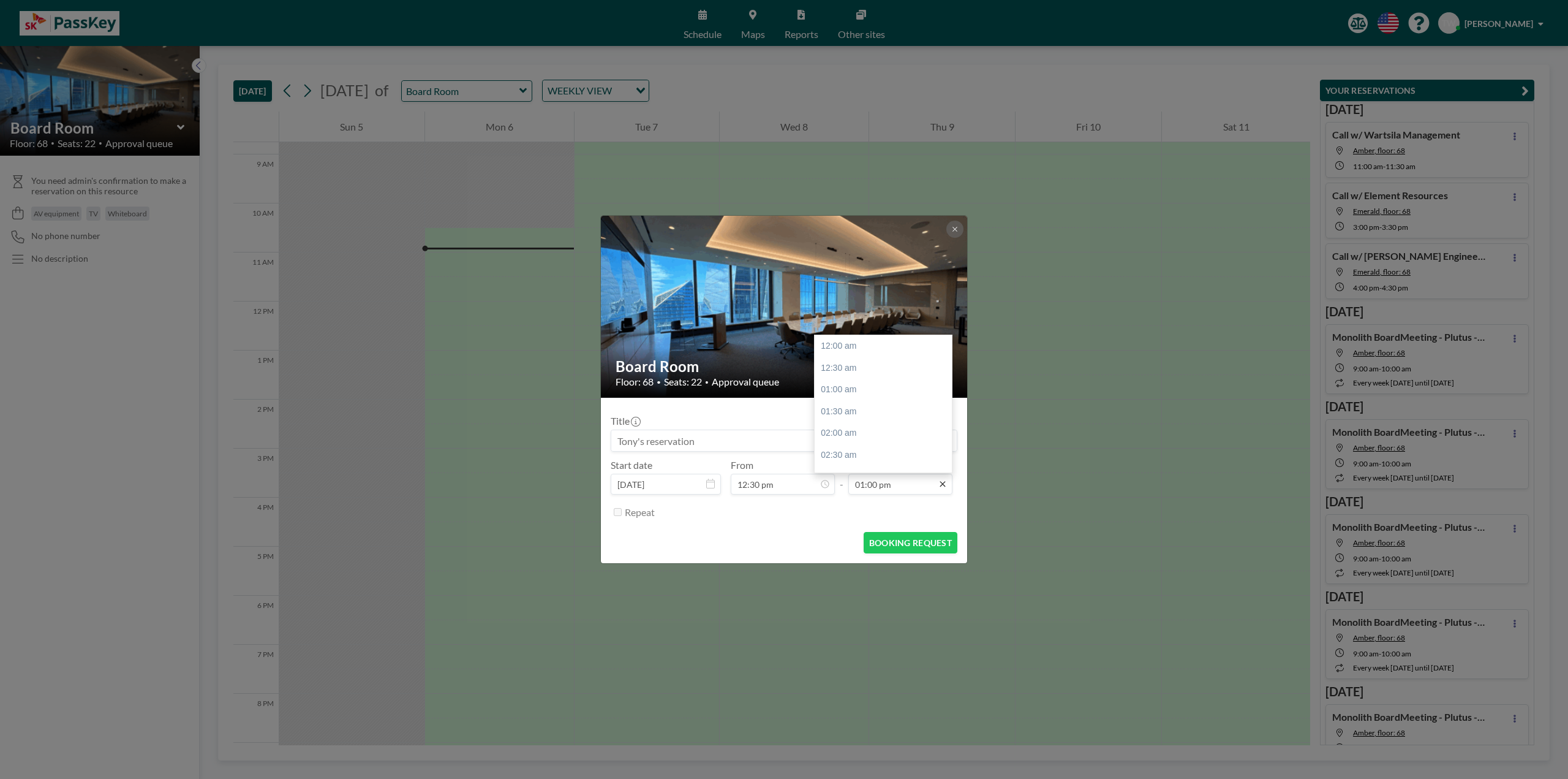
scroll to position [566, 0]
click at [905, 484] on input "01:00 pm" at bounding box center [900, 483] width 104 height 21
click at [849, 410] on div "02:30 pm" at bounding box center [886, 411] width 144 height 22
type input "02:30 pm"
click at [725, 529] on form "Title Start date Oct 8, 2025 From 12:30 pm - To 02:30 pm Repeat BOOKING REQUEST" at bounding box center [784, 480] width 366 height 166
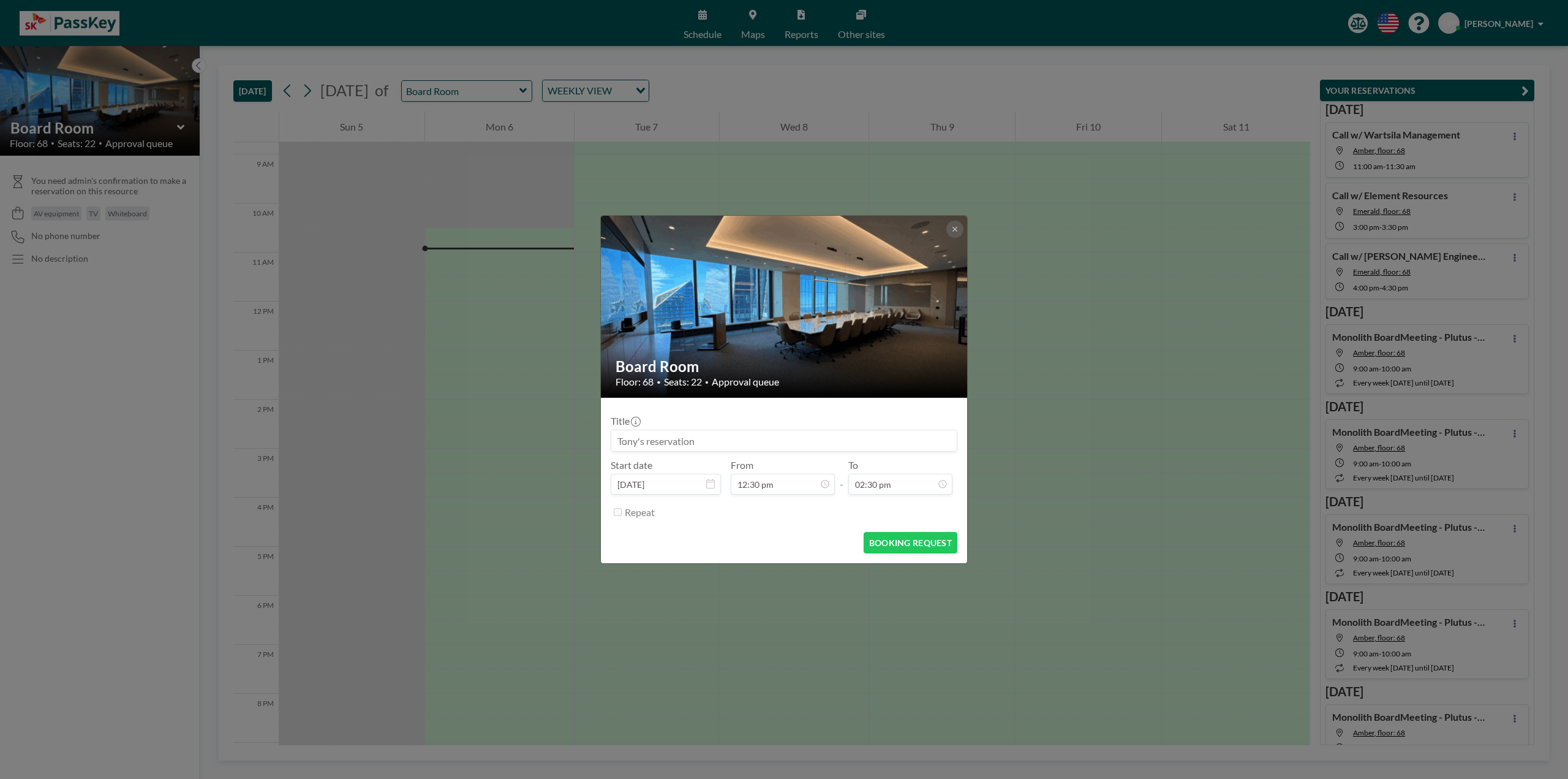
click at [821, 445] on input at bounding box center [784, 440] width 345 height 21
click at [739, 447] on input "Sage Management Team Presentiation w/ Barclays" at bounding box center [784, 440] width 345 height 21
click at [736, 441] on input "Sage Management Team Presentiation w/ Barclays" at bounding box center [784, 440] width 345 height 21
click at [761, 479] on span "Presentation" at bounding box center [754, 479] width 48 height 11
type input "Sage Management Team Presentation w/ Barclays"
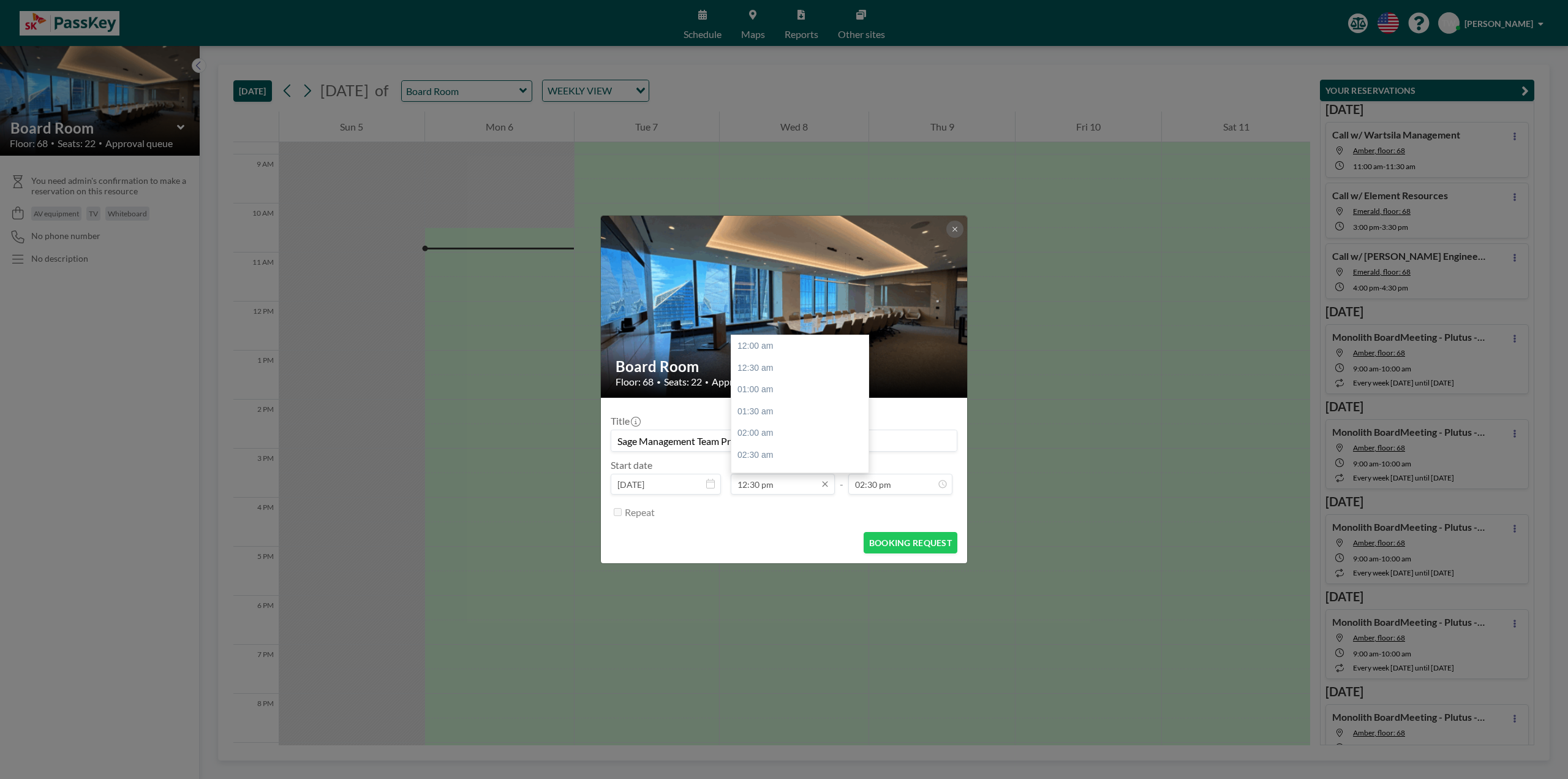
scroll to position [545, 0]
click at [743, 530] on form "Title Sage Management Team Presentation w/ Barclays Start date Oct 8, 2025 From…" at bounding box center [784, 480] width 366 height 166
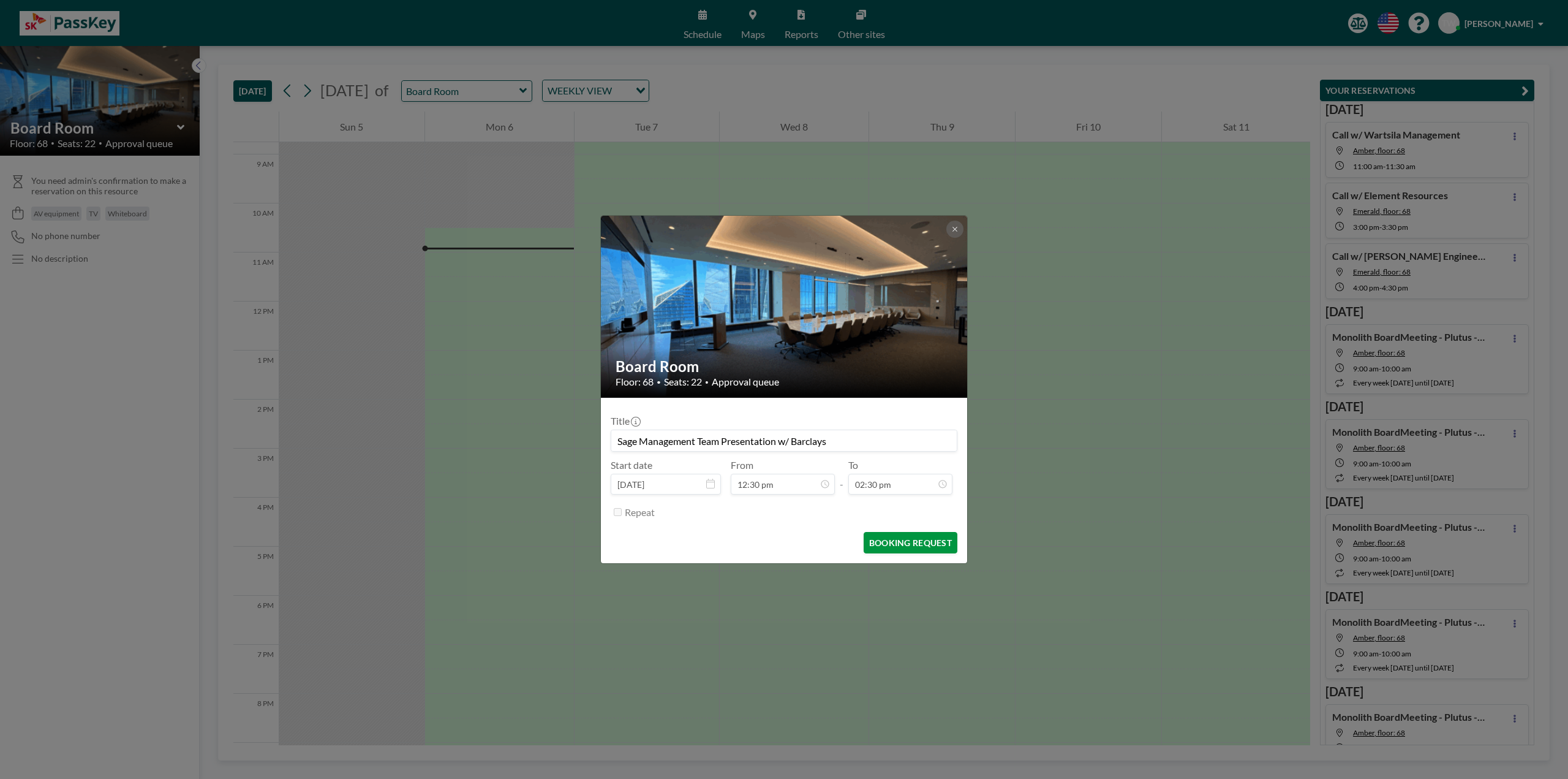
click at [894, 540] on button "BOOKING REQUEST" at bounding box center [910, 543] width 94 height 21
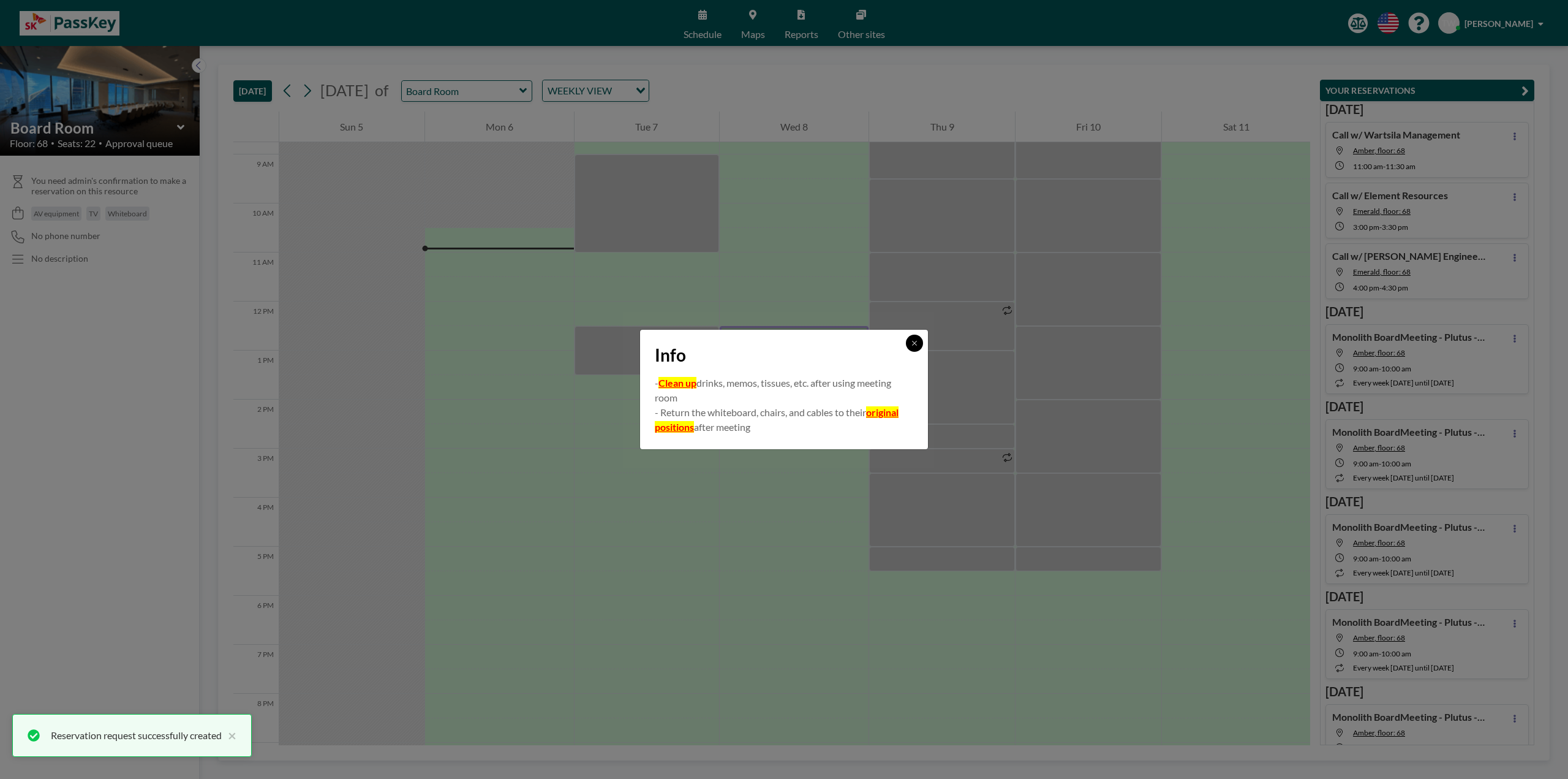
click at [911, 346] on button at bounding box center [914, 343] width 17 height 17
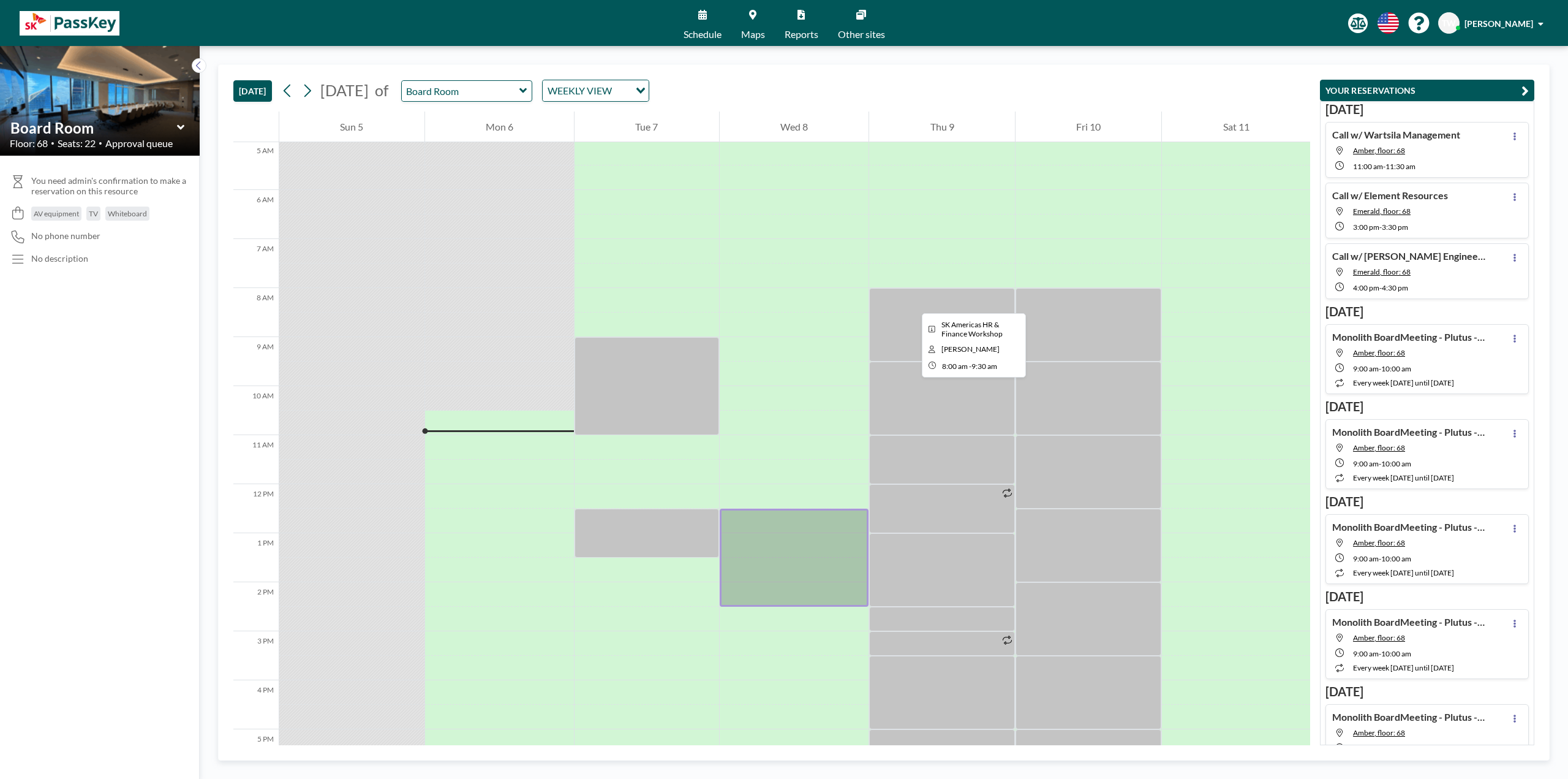
scroll to position [245, 0]
click at [757, 320] on div at bounding box center [794, 326] width 149 height 25
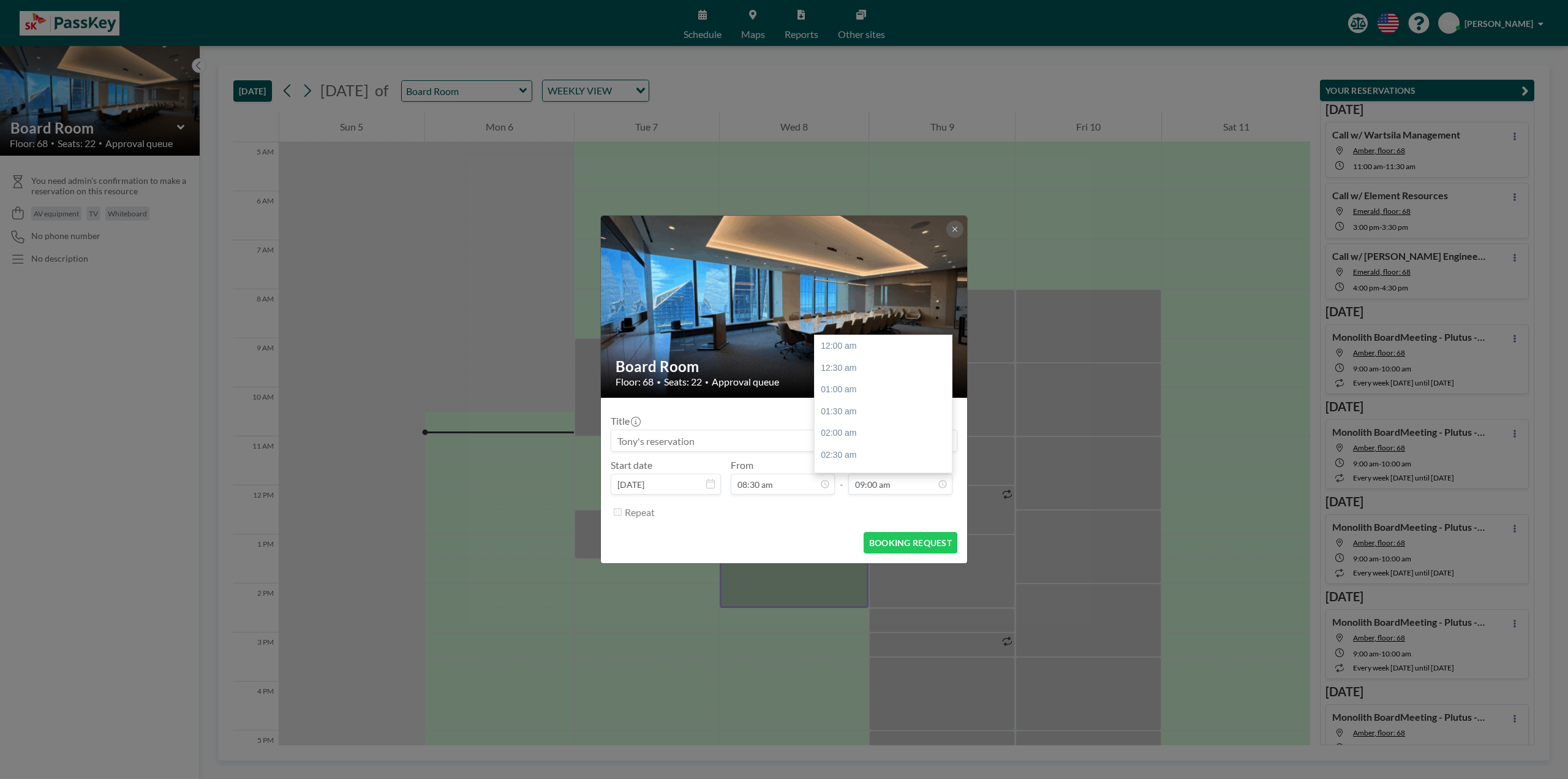
scroll to position [392, 0]
click at [956, 227] on icon at bounding box center [954, 229] width 7 height 7
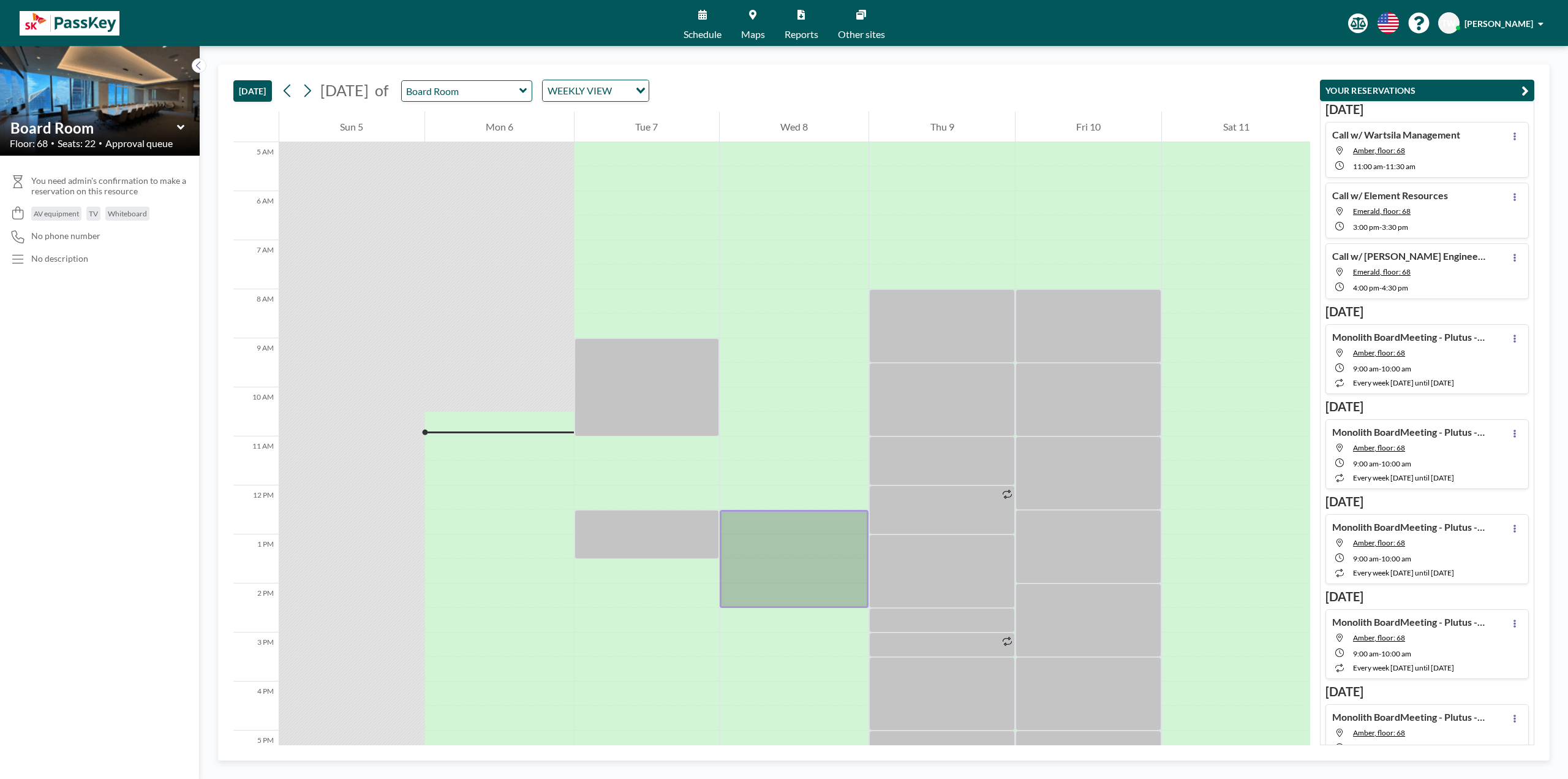
click at [774, 86] on div "TODAY October 2025 of Board Room WEEKLY VIEW Loading..." at bounding box center [771, 88] width 1077 height 47
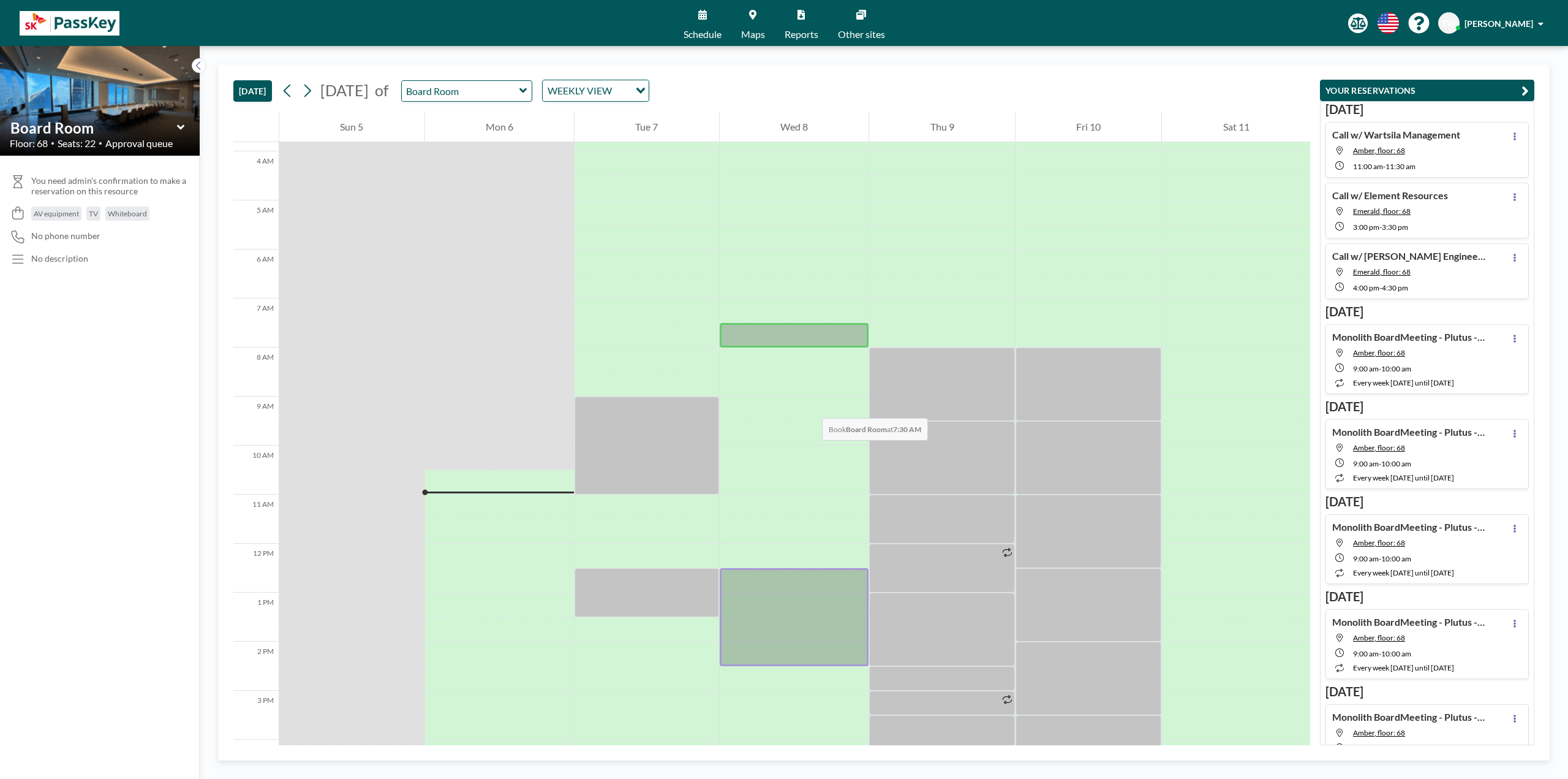
scroll to position [245, 0]
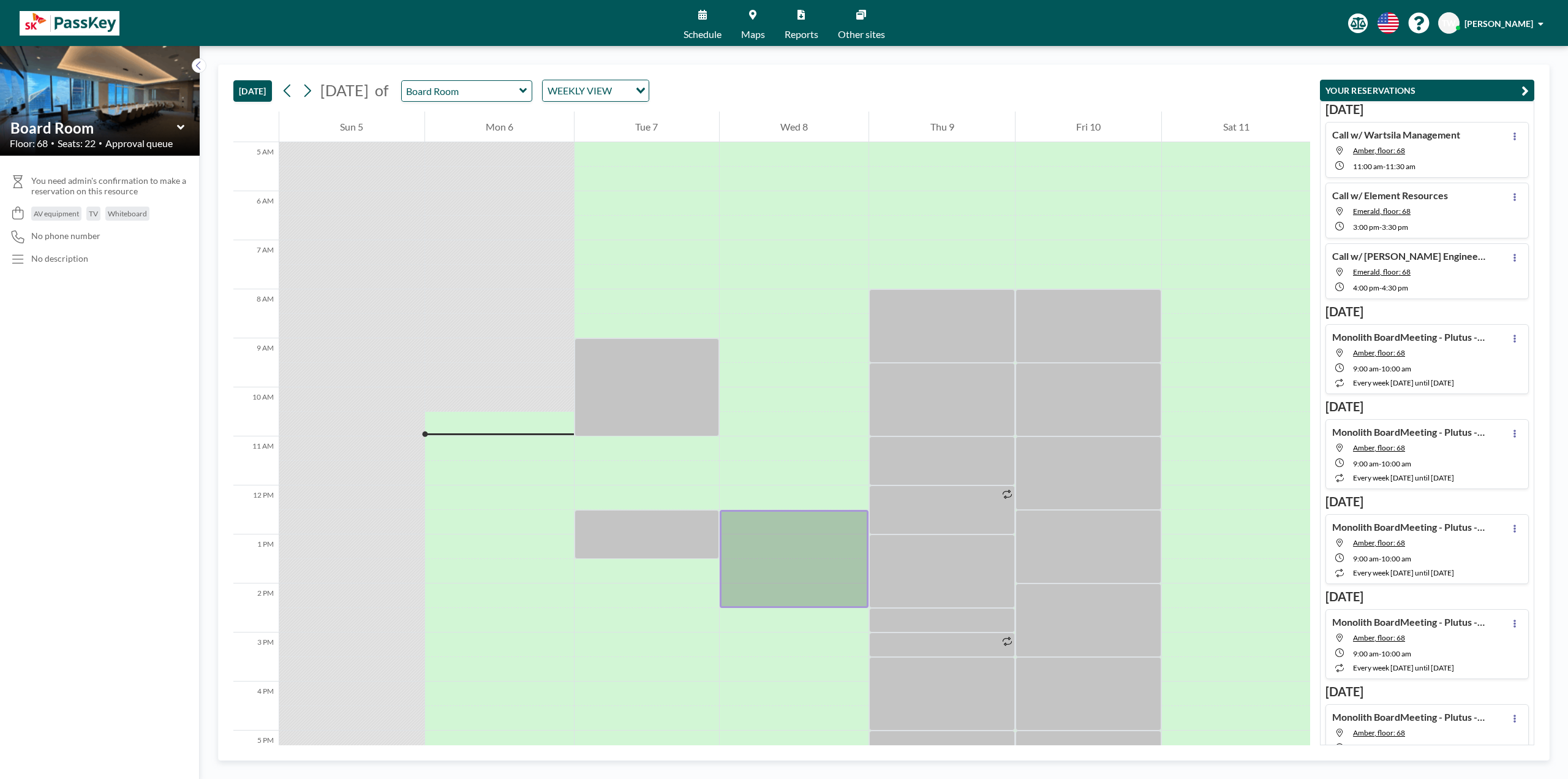
click at [704, 13] on icon at bounding box center [702, 15] width 8 height 10
click at [484, 95] on input "text" at bounding box center [460, 91] width 117 height 21
type input "Amber"
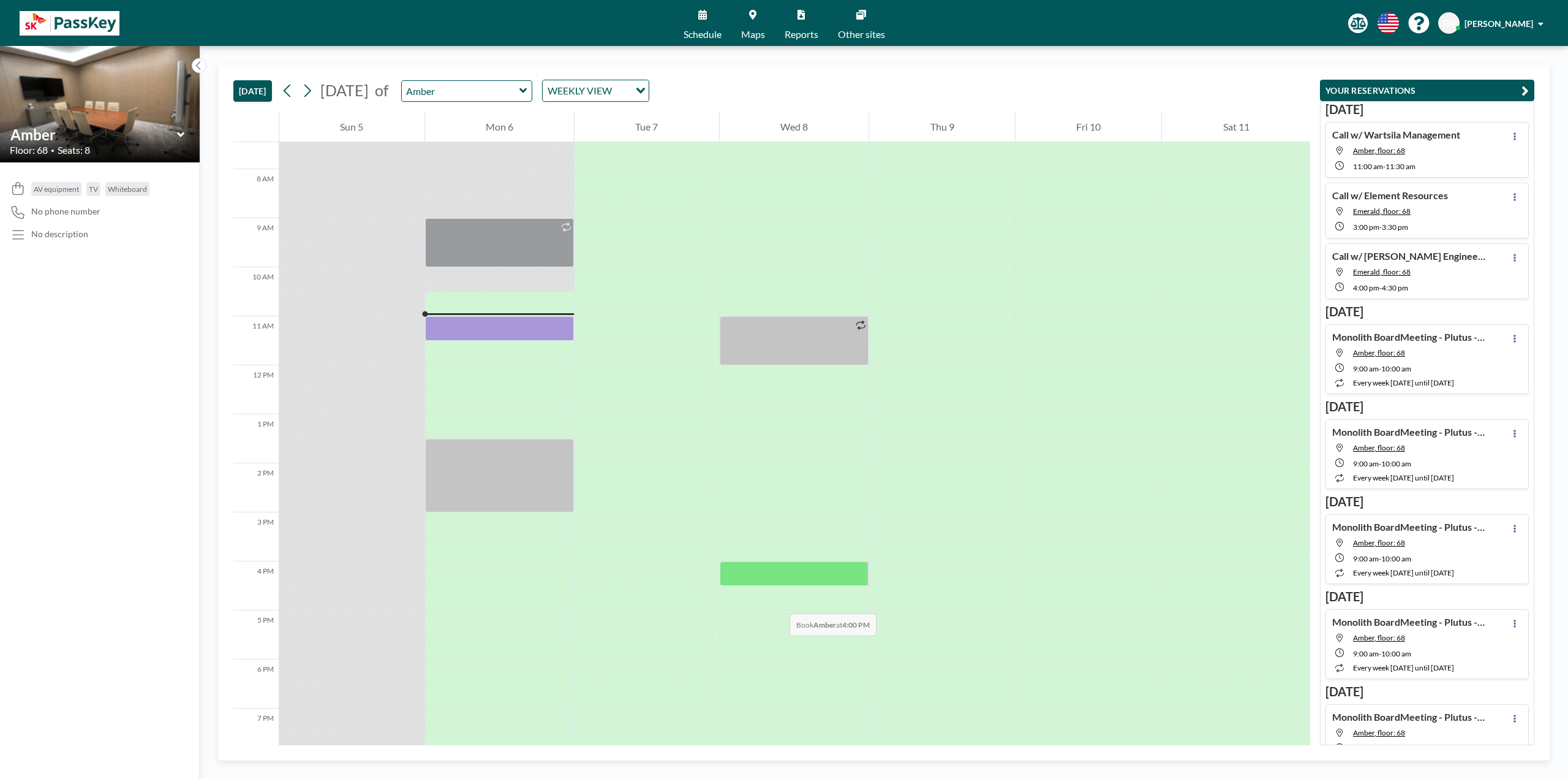
scroll to position [368, 0]
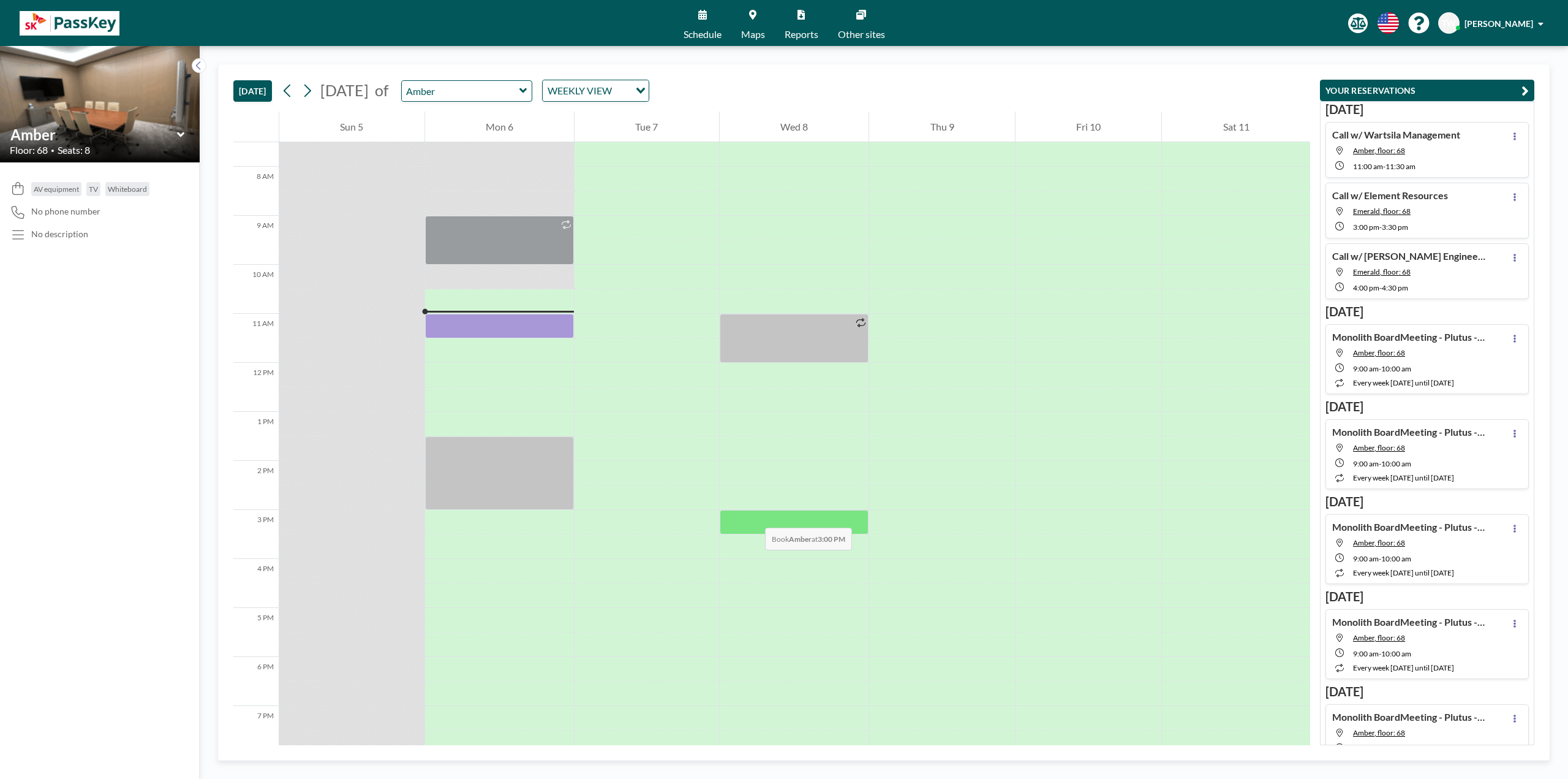
click at [752, 516] on div at bounding box center [794, 522] width 149 height 25
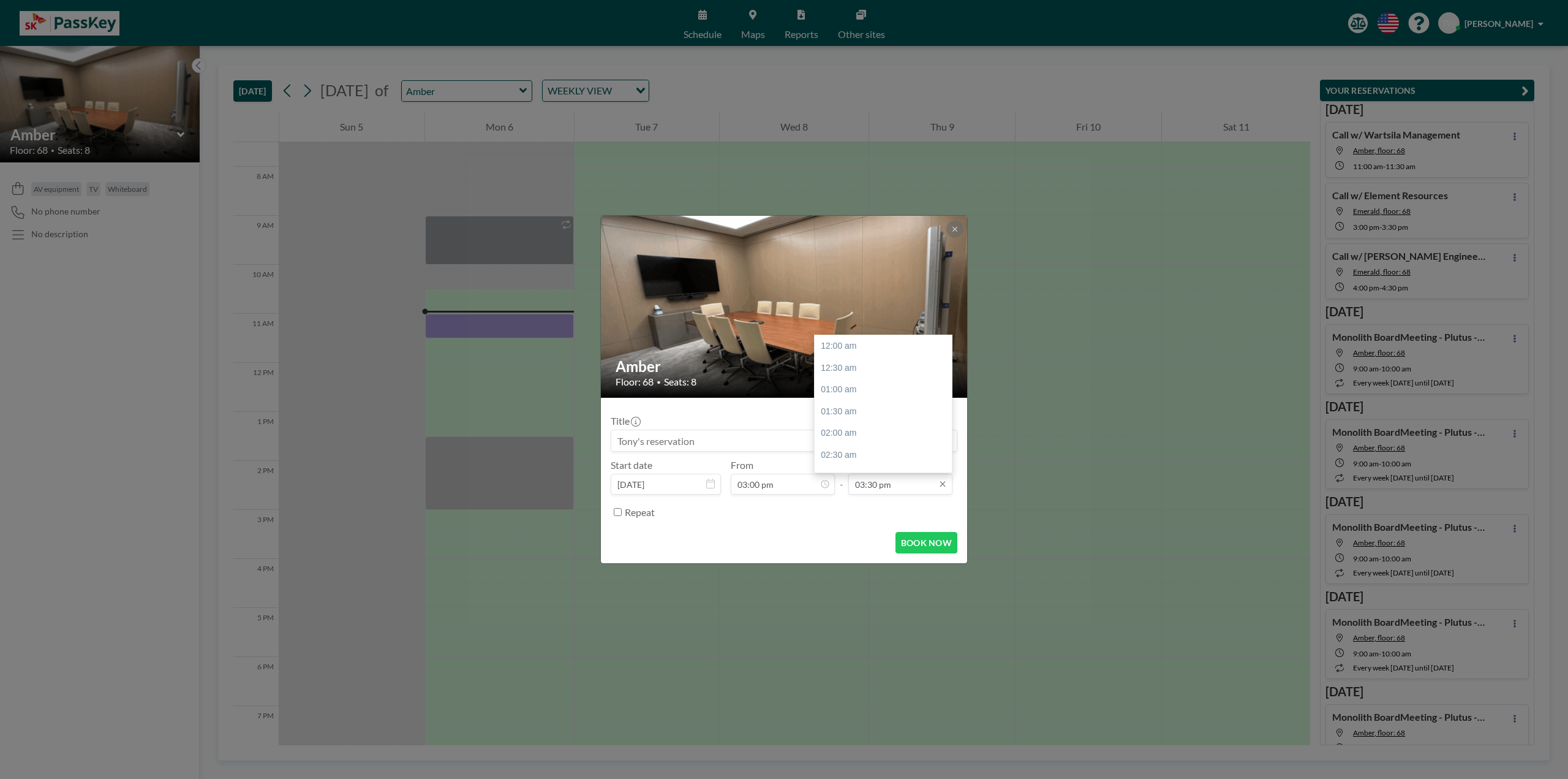
scroll to position [676, 0]
click at [912, 485] on input "03:30 pm" at bounding box center [900, 483] width 104 height 21
click at [865, 364] on div "04:00 pm" at bounding box center [886, 368] width 144 height 22
type input "04:00 pm"
click at [712, 443] on input at bounding box center [784, 440] width 345 height 21
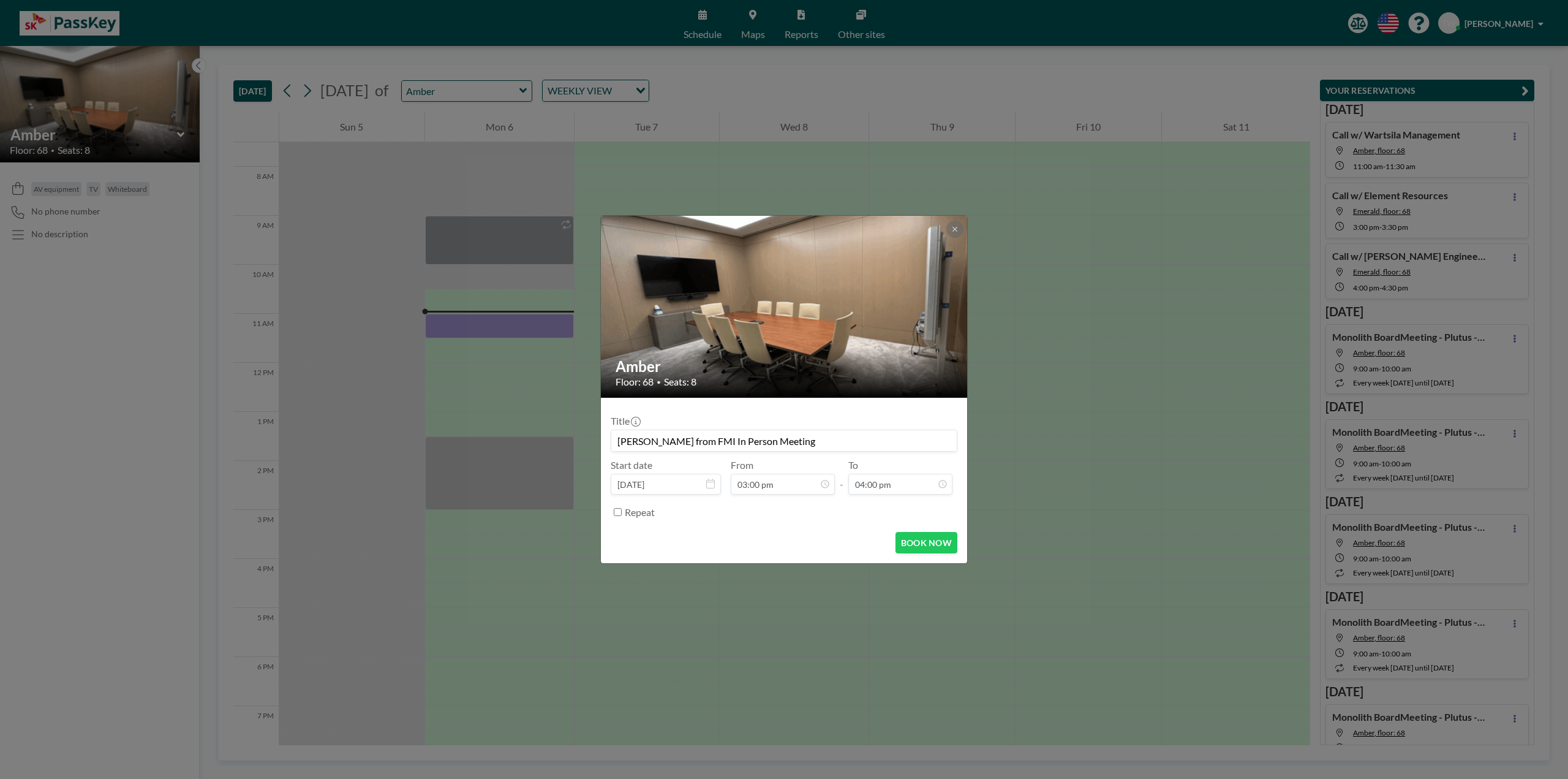
scroll to position [654, 0]
type input "Brett from FMI In Person Meeting"
click at [914, 539] on button "BOOK NOW" at bounding box center [926, 543] width 62 height 21
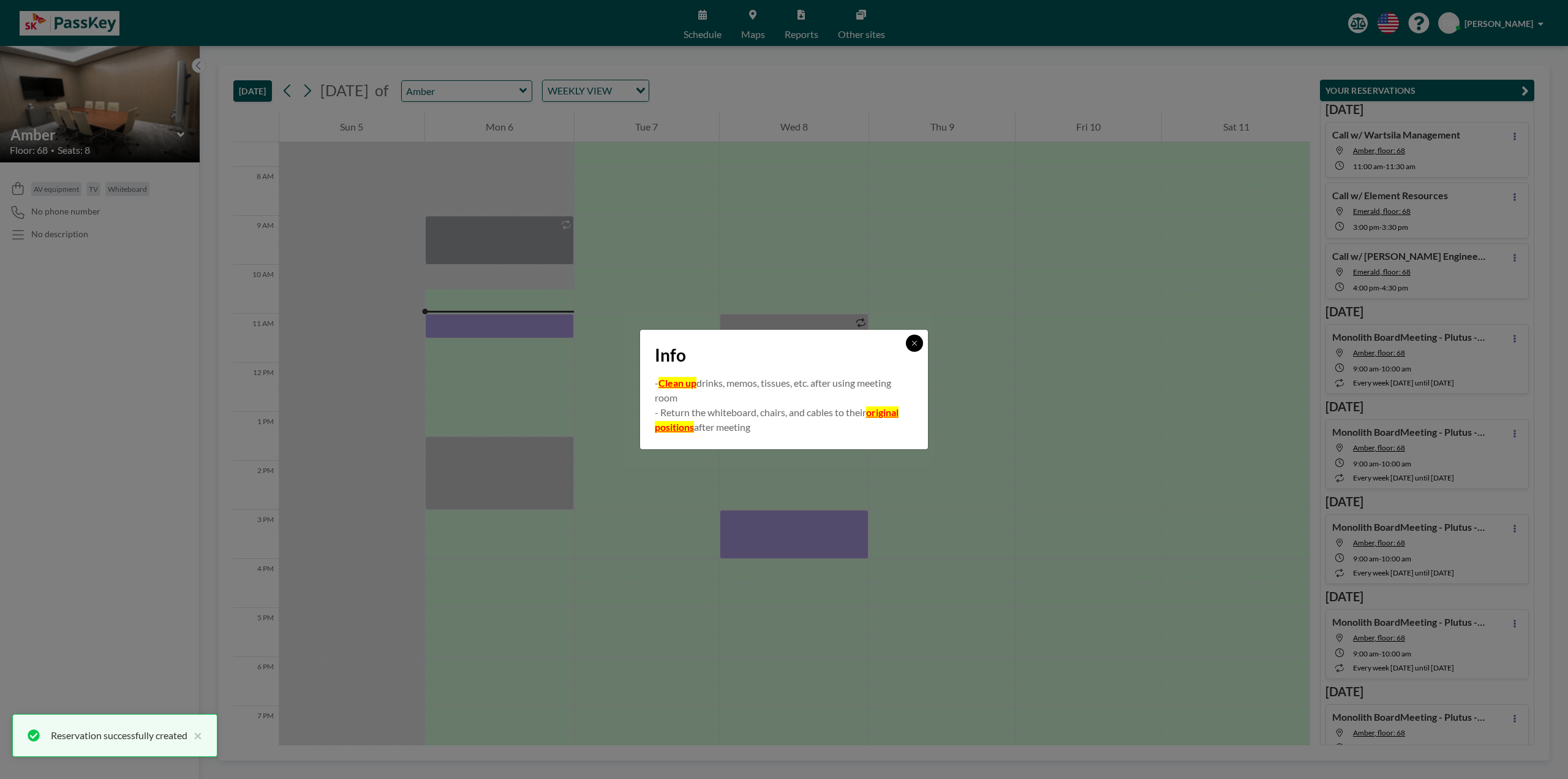
click at [917, 343] on icon at bounding box center [914, 342] width 7 height 7
